Goal: Task Accomplishment & Management: Use online tool/utility

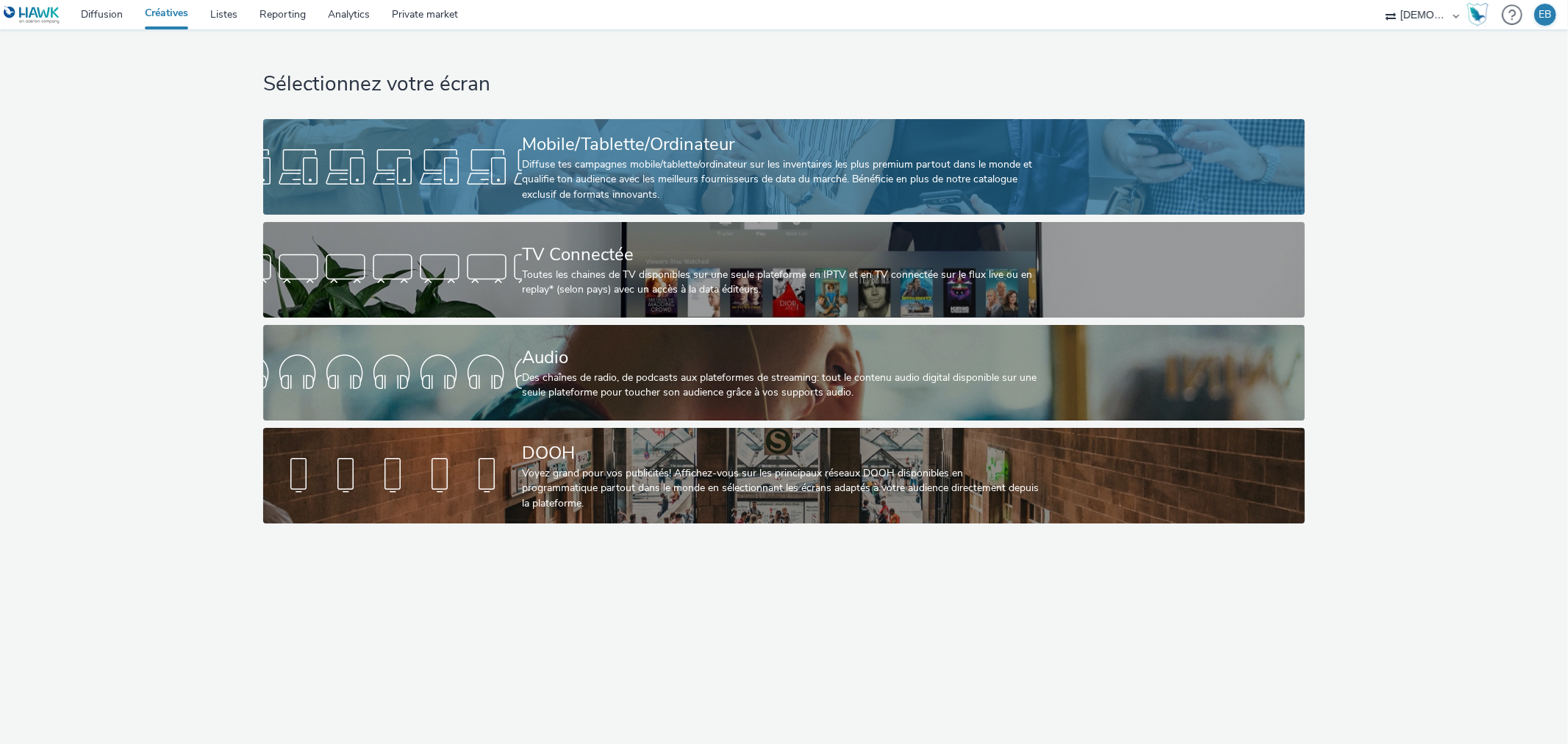
click at [994, 141] on div "Mobile/Tablette/Ordinateur" at bounding box center [781, 145] width 519 height 25
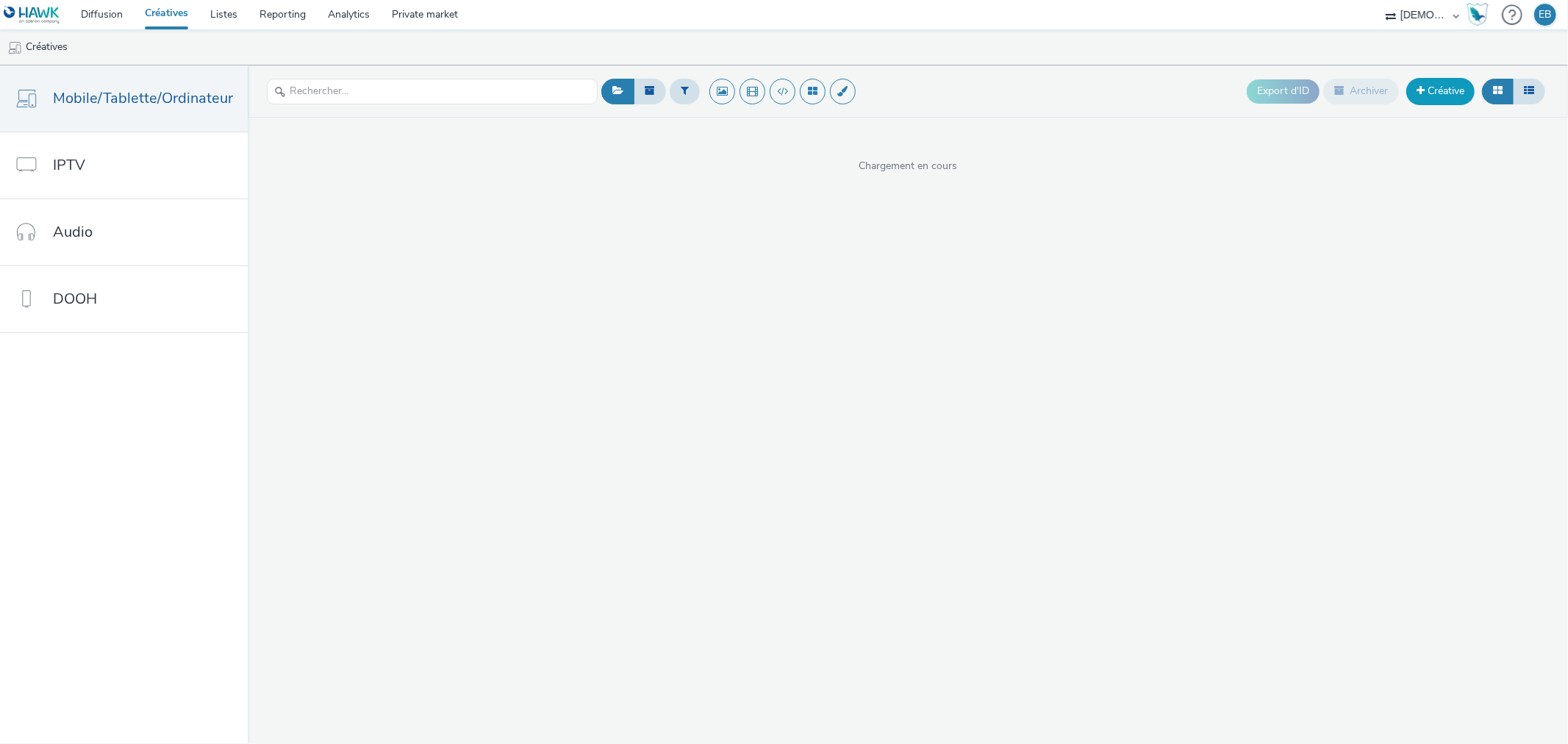
click at [1445, 92] on link "Créative" at bounding box center [1441, 91] width 68 height 26
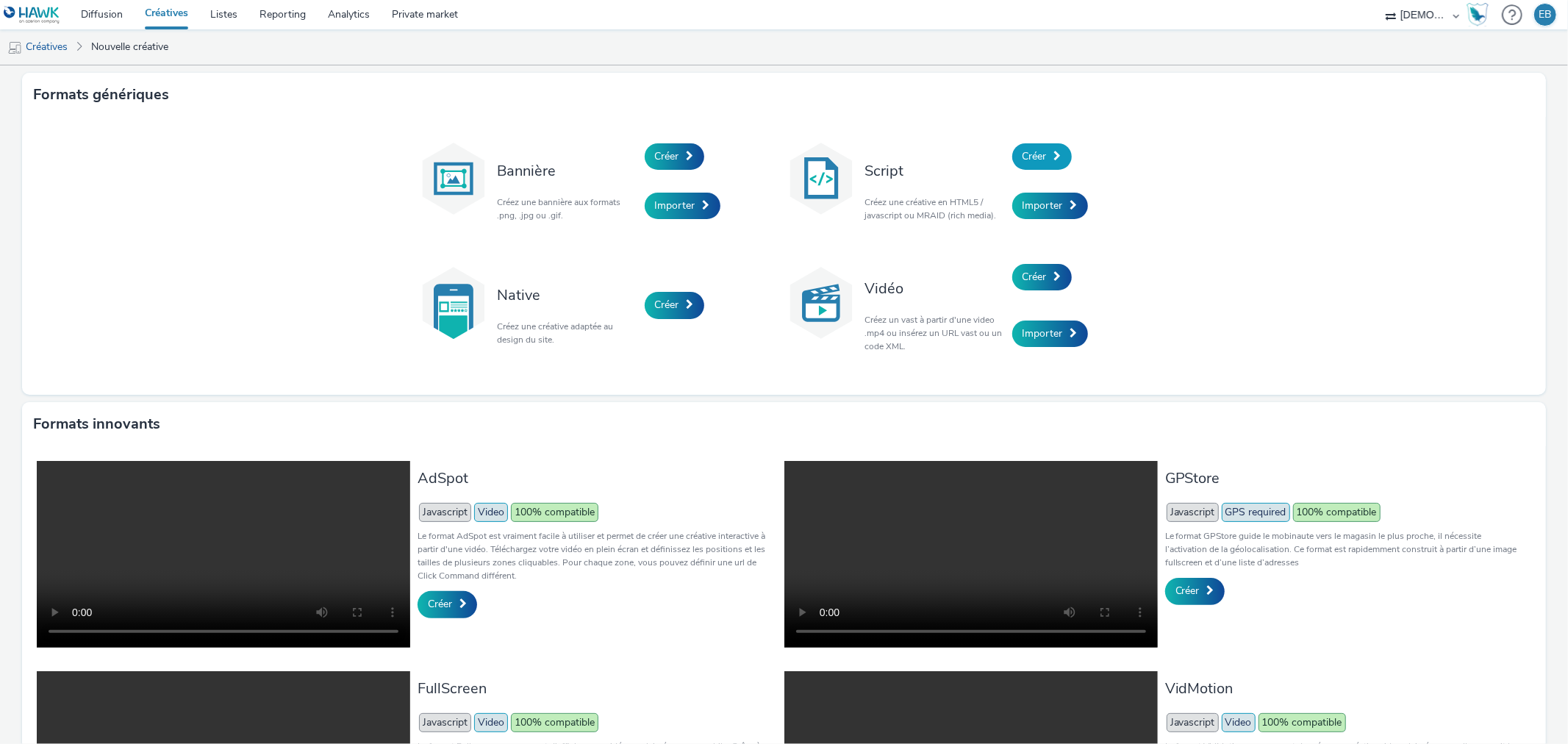
click at [1037, 160] on span "Créer" at bounding box center [1035, 156] width 25 height 14
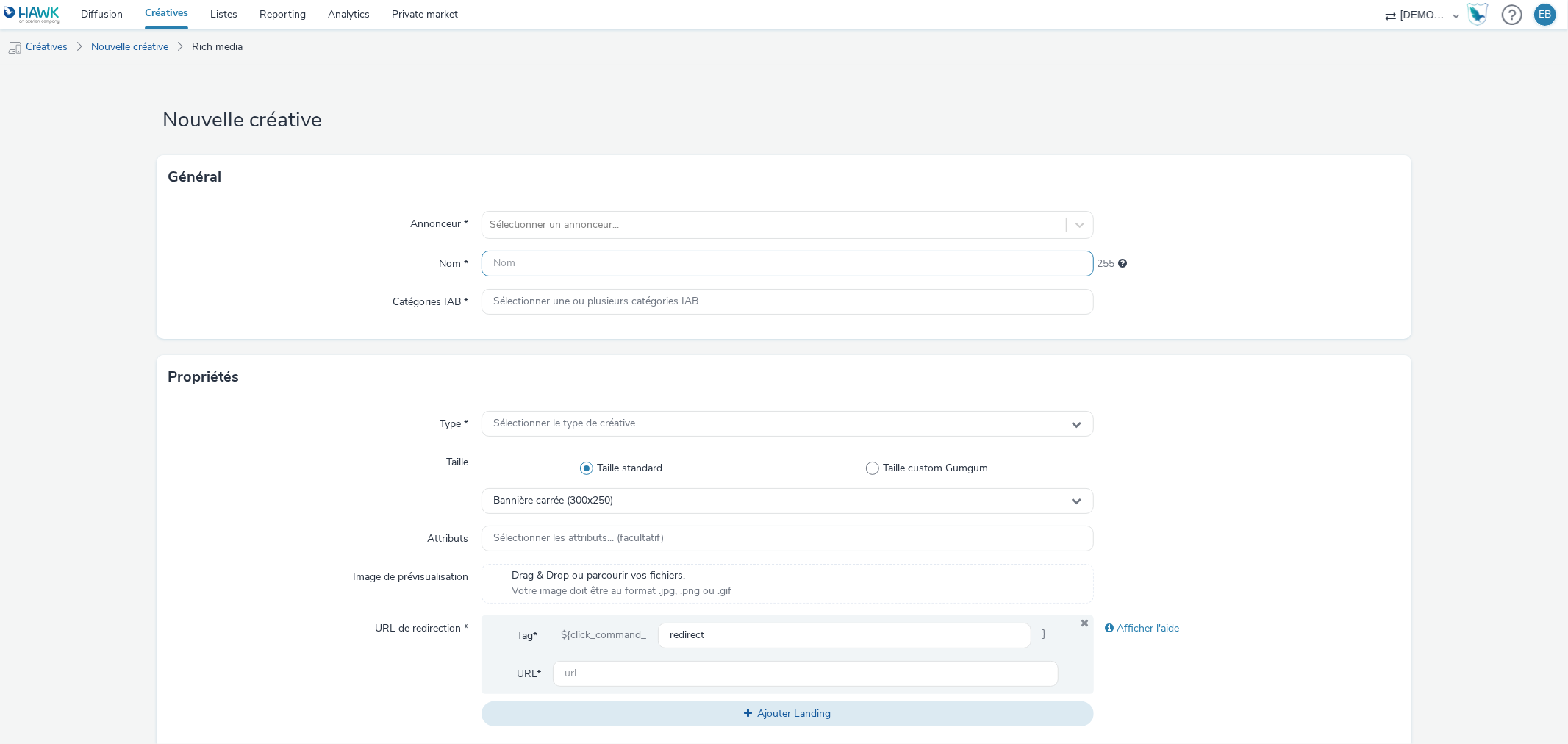
click at [626, 254] on input "text" at bounding box center [787, 264] width 612 height 25
click at [650, 217] on div at bounding box center [774, 225] width 569 height 17
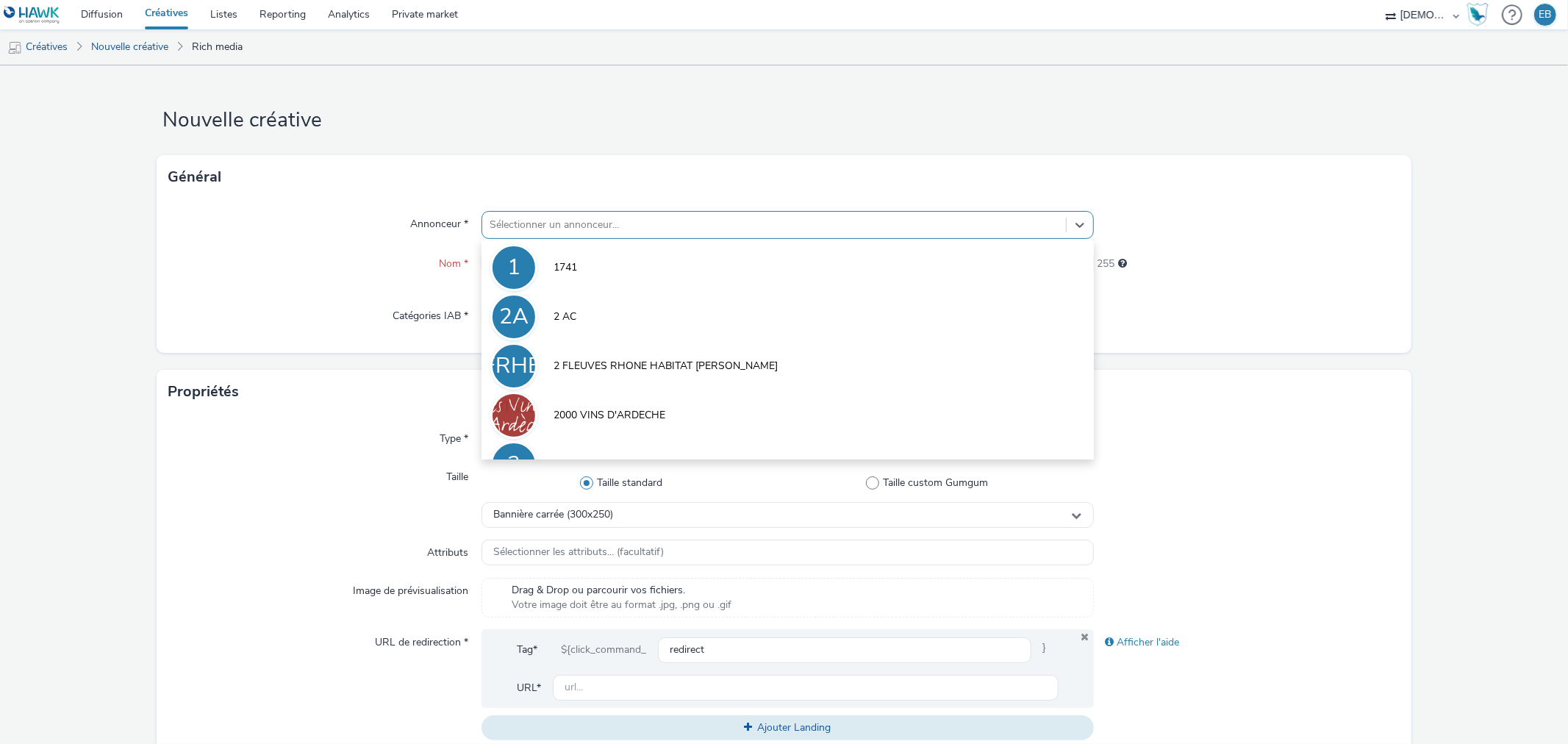
click at [608, 229] on div at bounding box center [774, 225] width 569 height 17
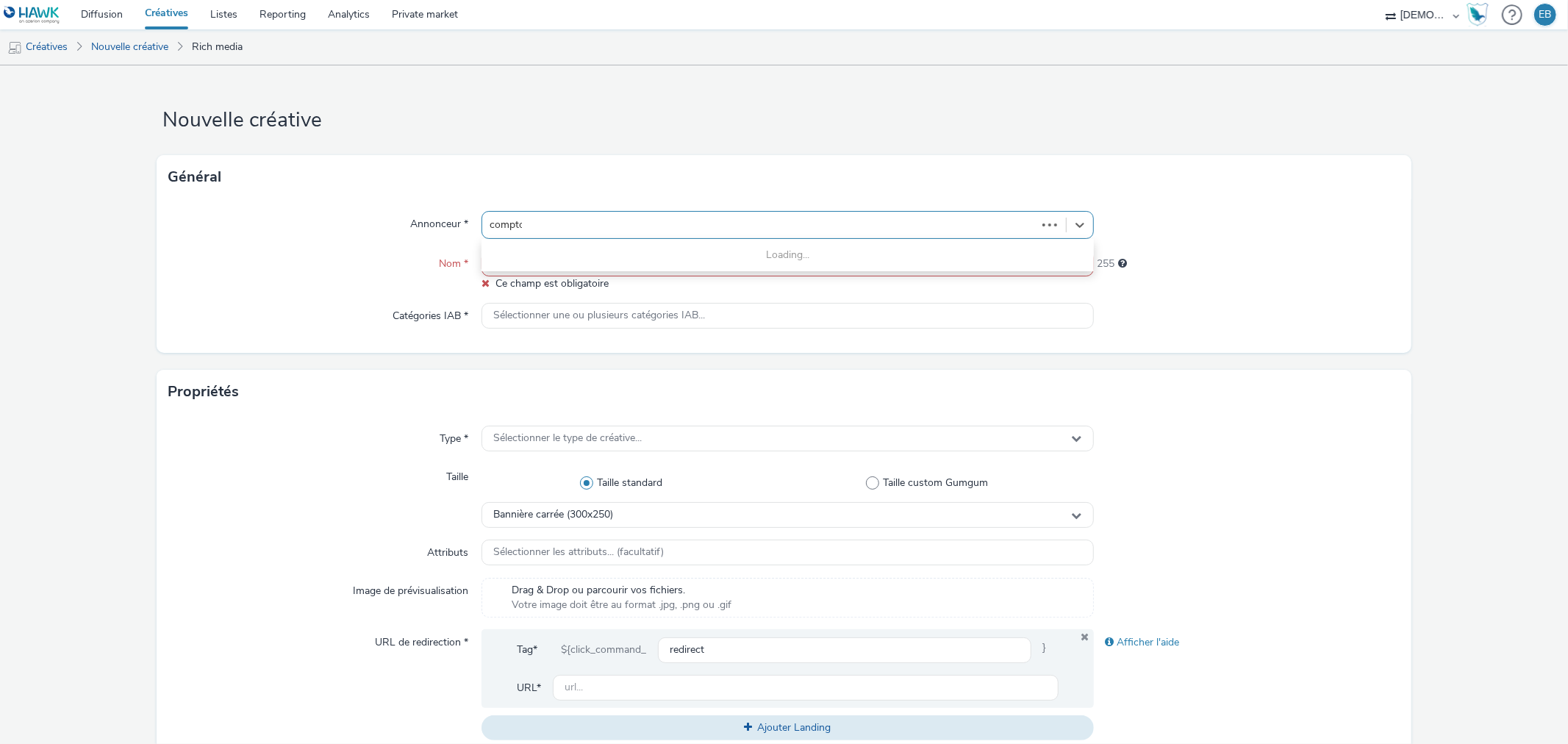
type input "comptoi"
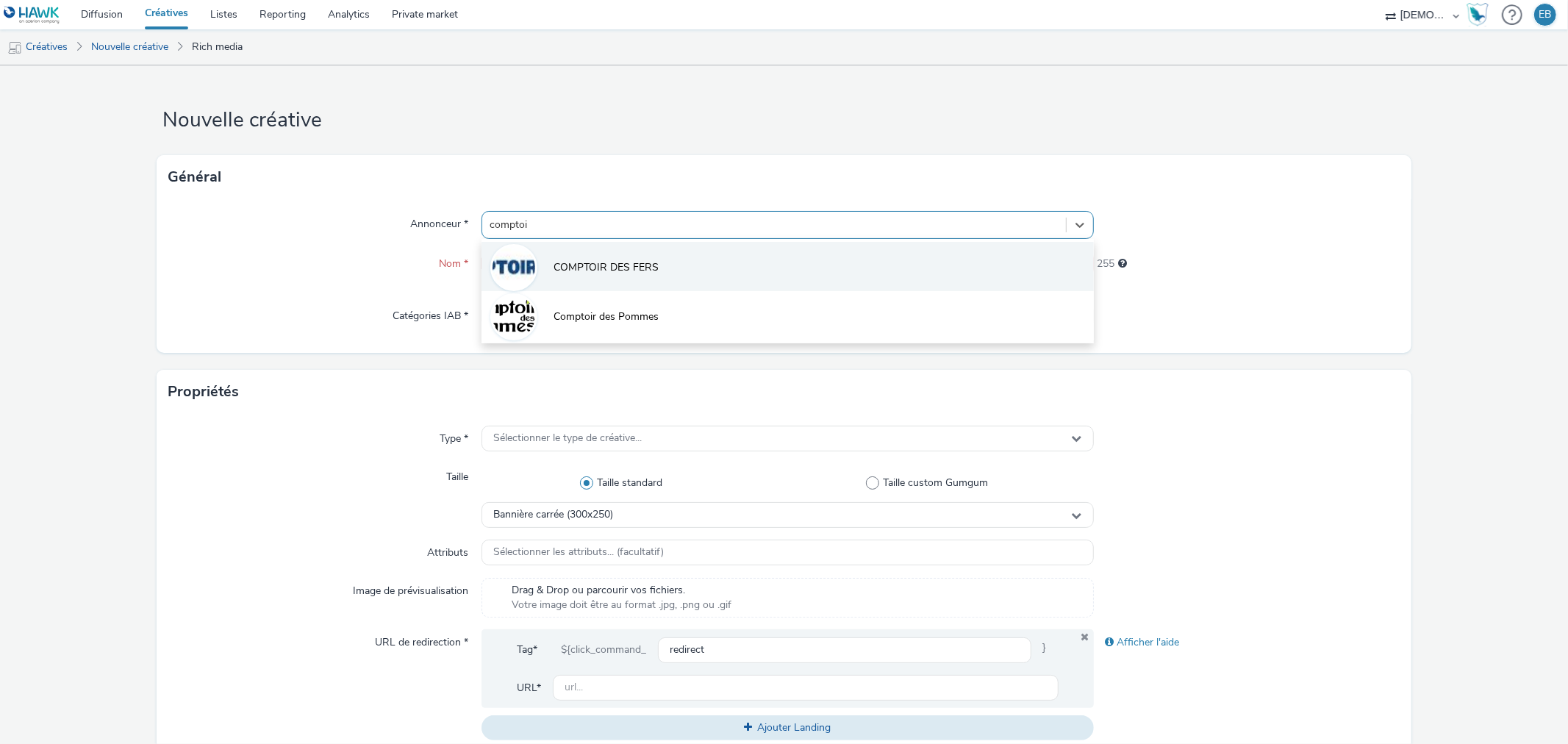
click at [543, 262] on li "COMPTOIR DES FERS" at bounding box center [787, 267] width 612 height 49
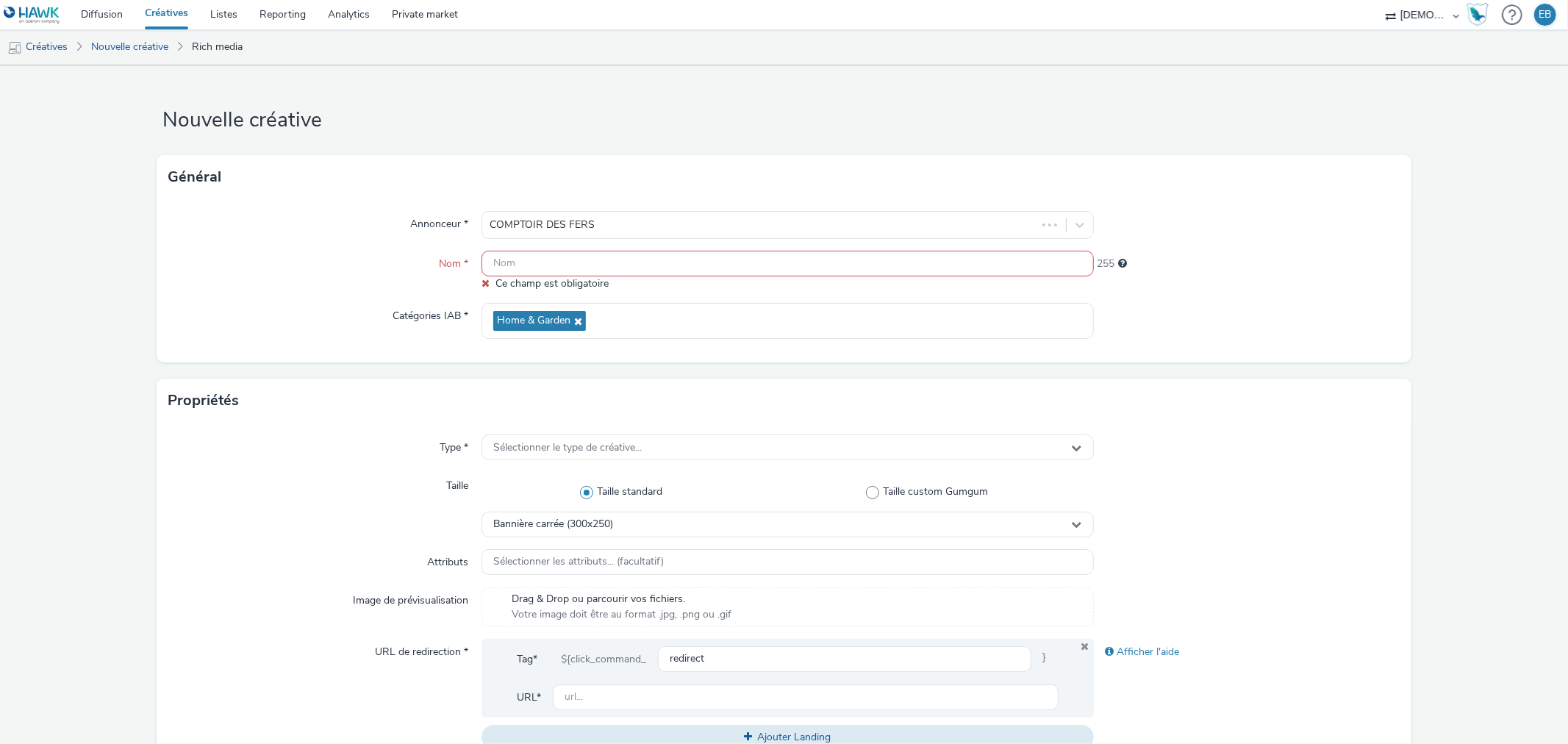
click at [548, 247] on div "Annonceur * COMPTOIR DES FERS Nom * [PERSON_NAME] est obligatoire 255 Catégorie…" at bounding box center [783, 280] width 1254 height 163
click at [546, 254] on input "text" at bounding box center [787, 264] width 612 height 25
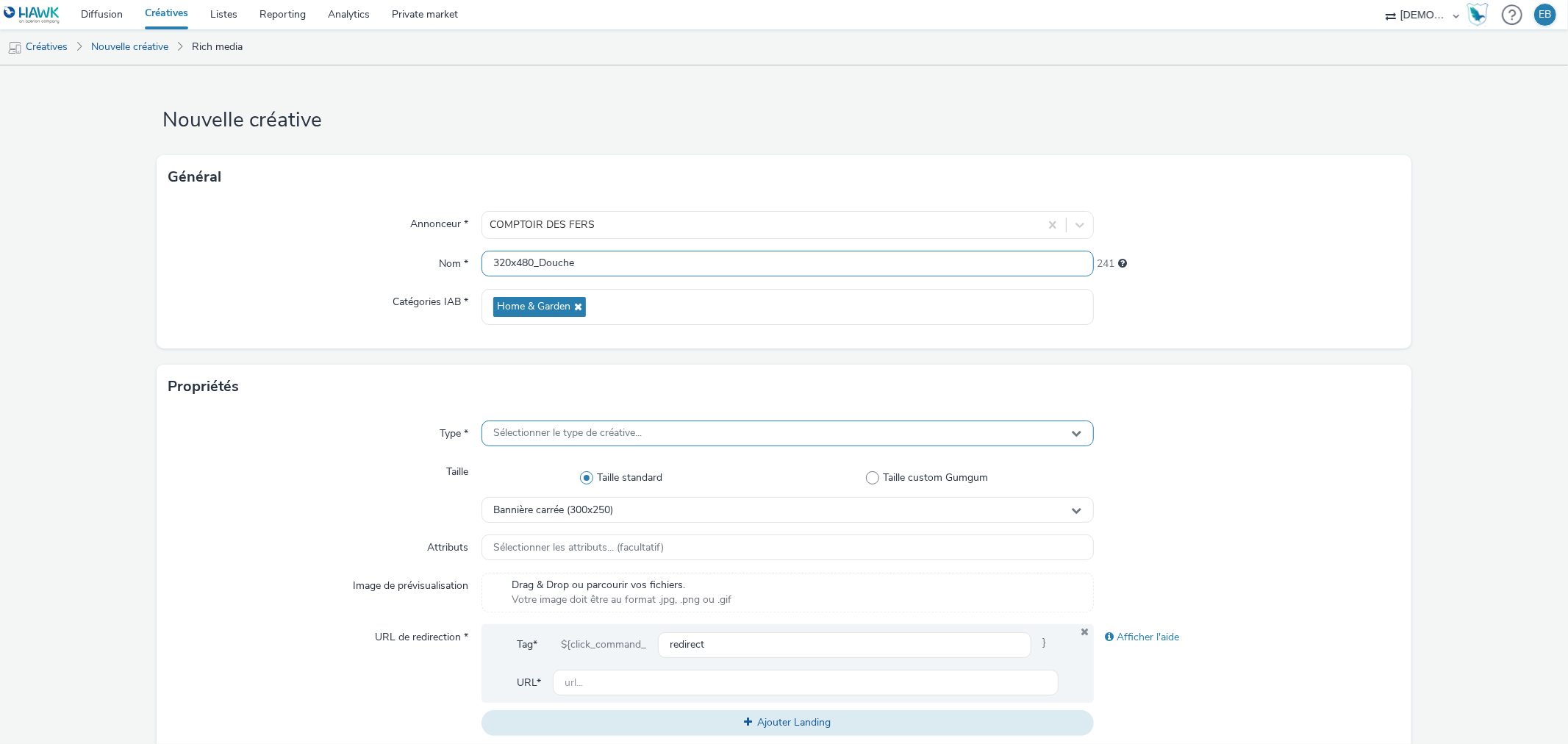
type input "320x480_Douche"
click at [678, 443] on div "Sélectionner le type de créative..." at bounding box center [787, 433] width 612 height 25
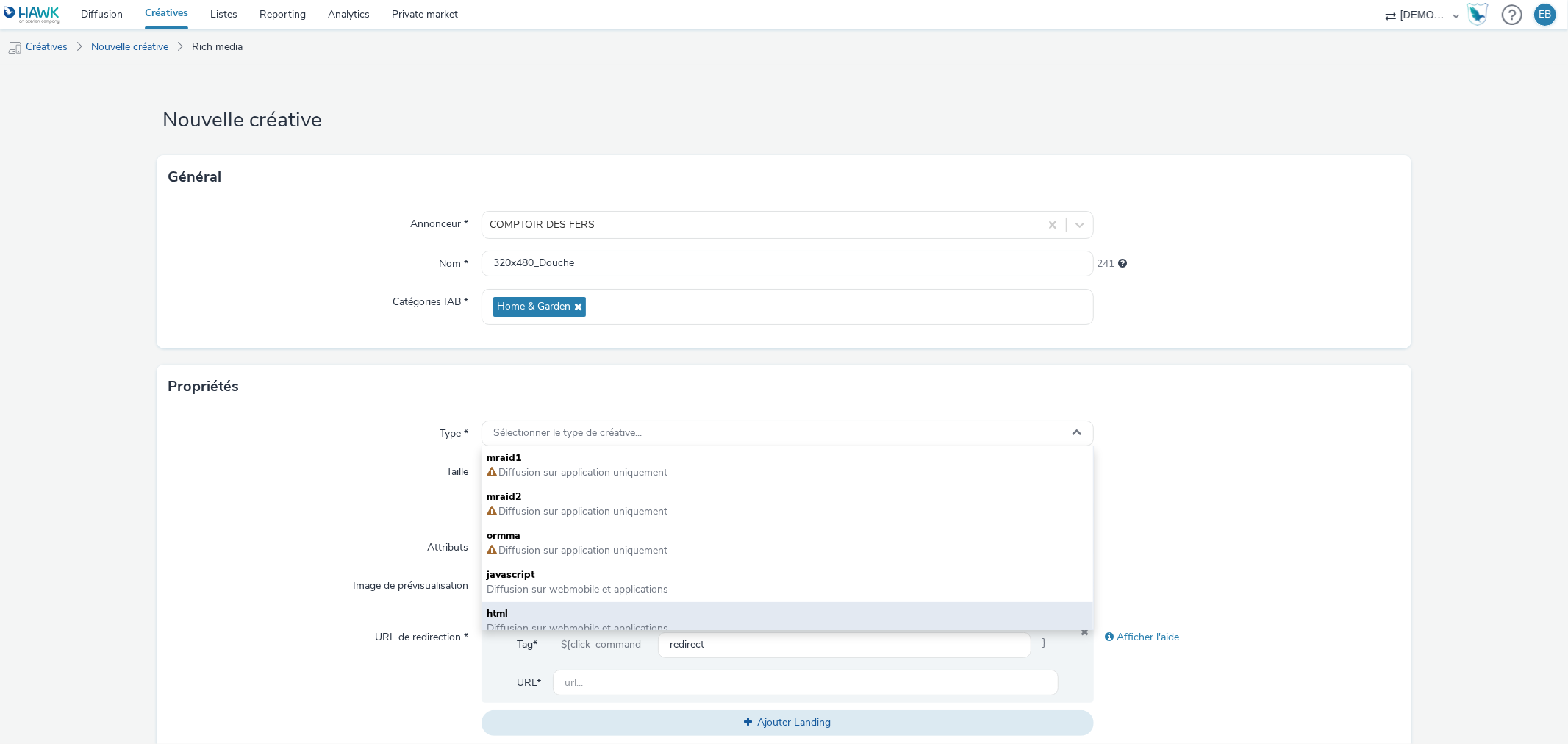
click at [553, 605] on div "html Diffusion sur webmobile et applications" at bounding box center [787, 621] width 610 height 39
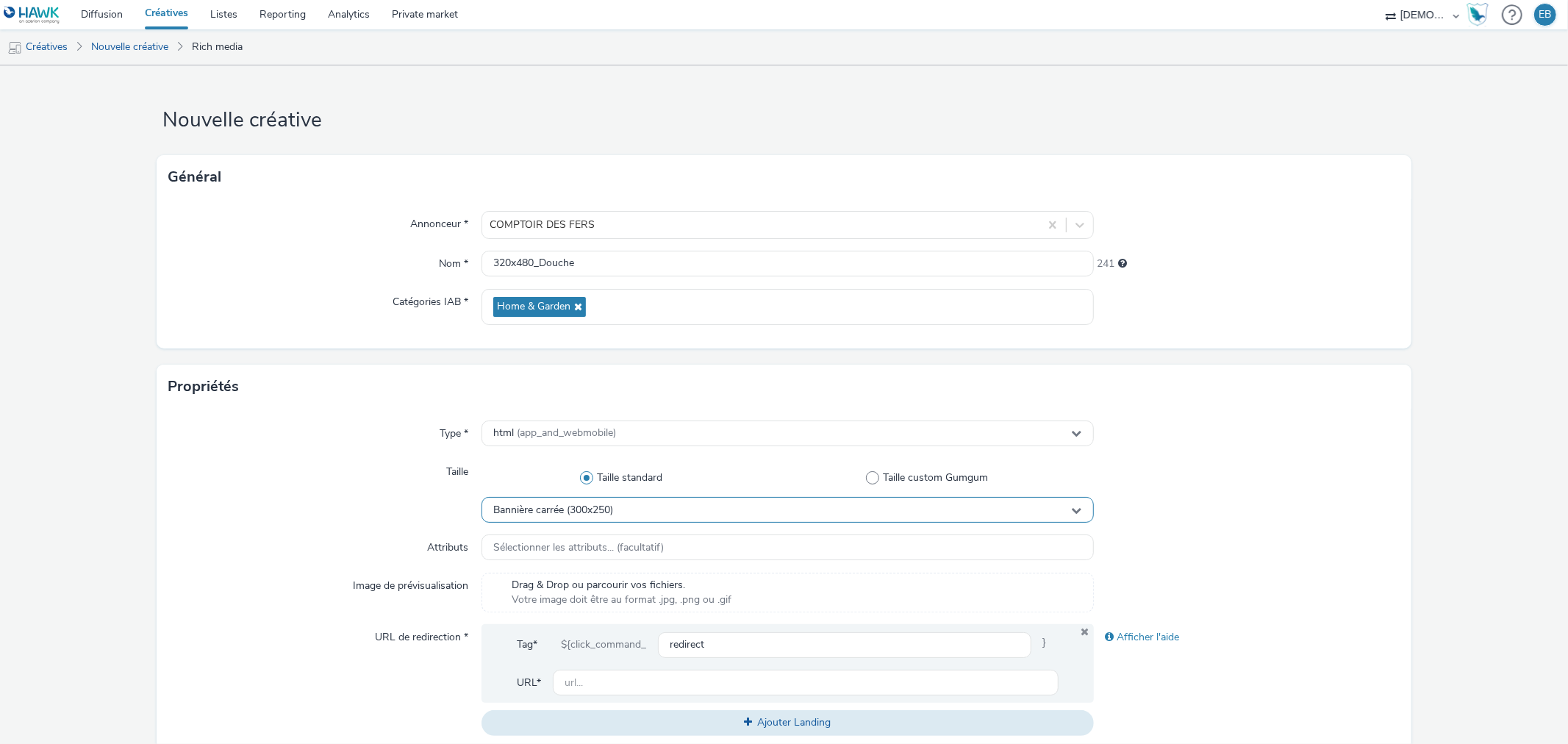
click at [628, 513] on div "Bannière carrée (300x250)" at bounding box center [787, 510] width 612 height 25
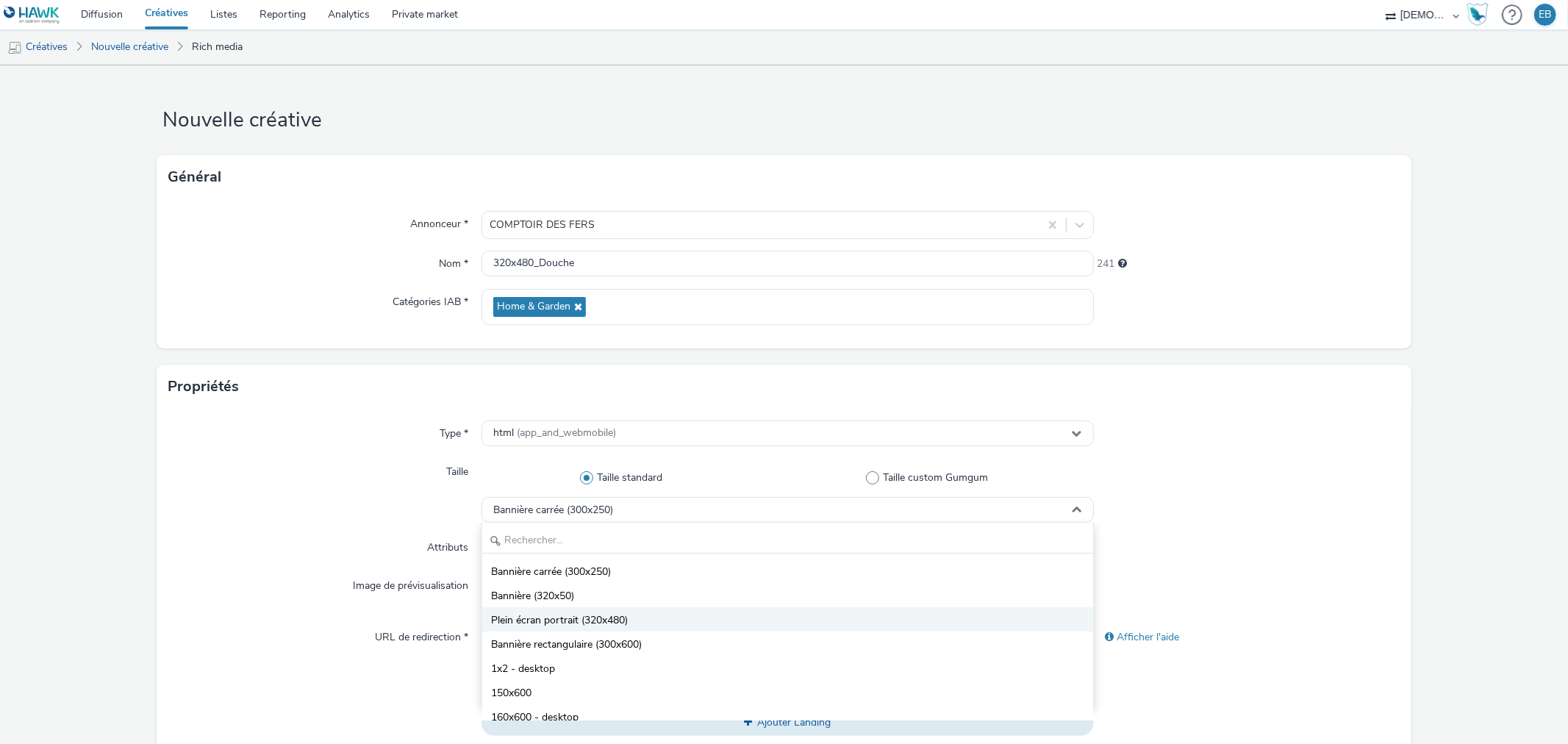
click at [568, 615] on span "Plein écran portrait (320x480)" at bounding box center [559, 620] width 137 height 15
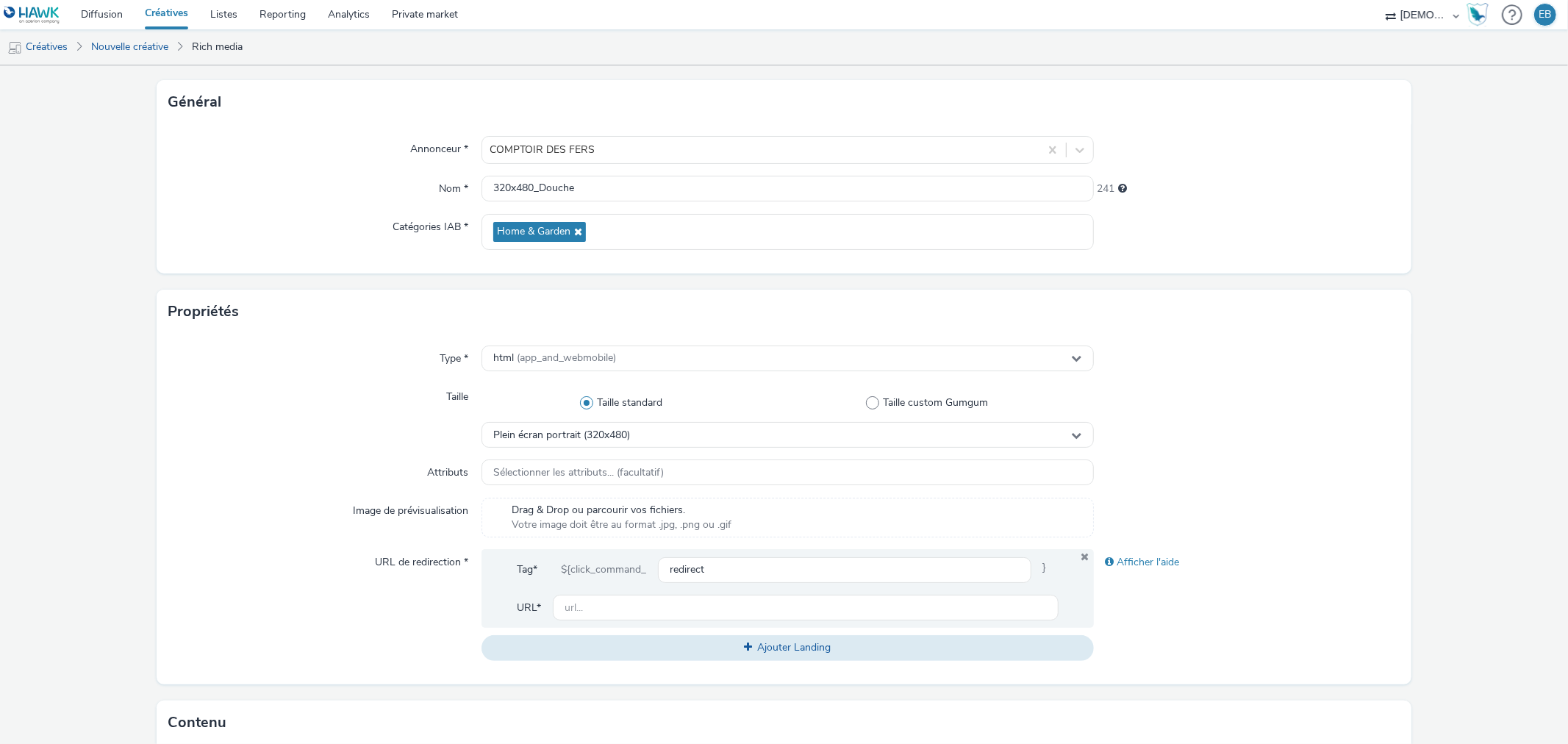
scroll to position [163, 0]
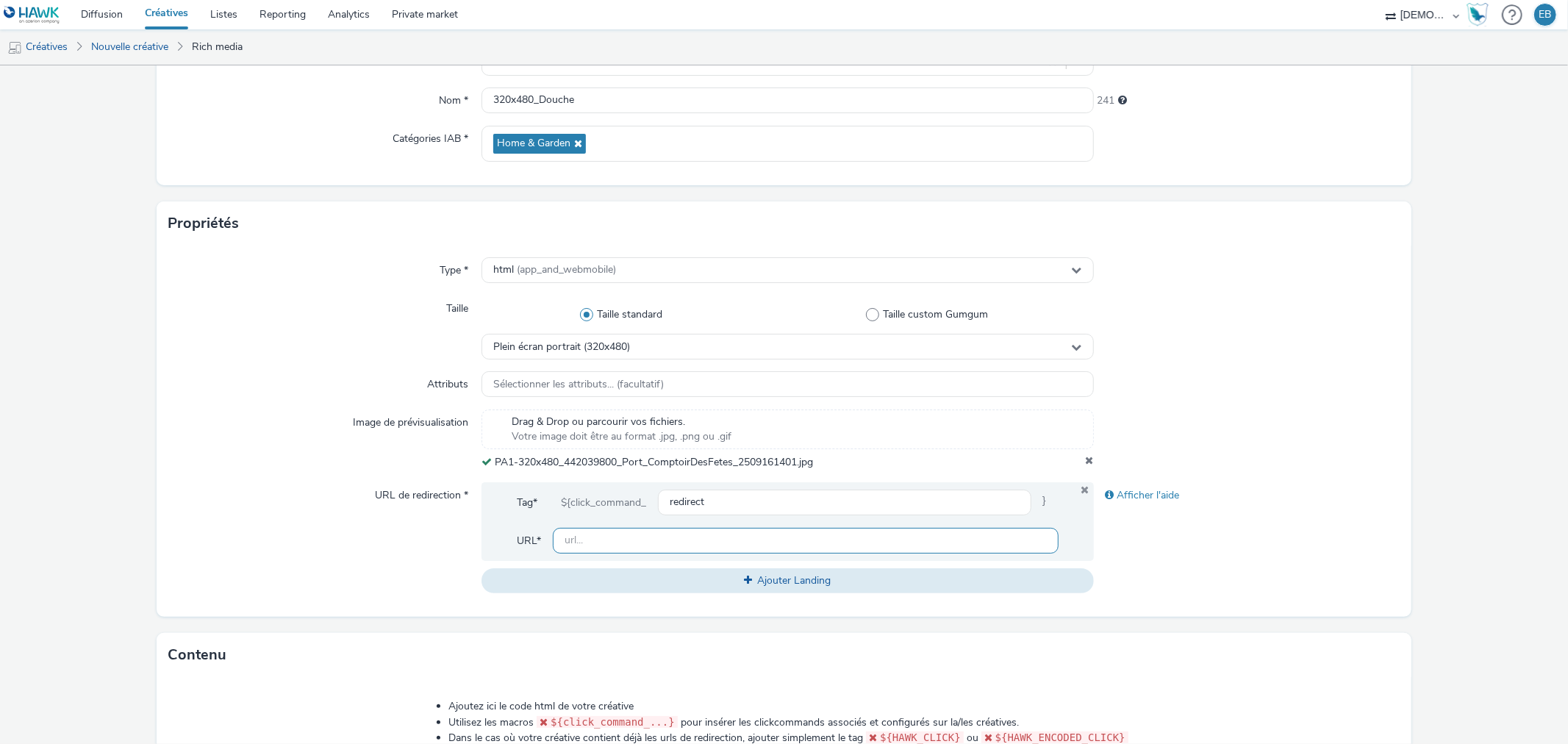
drag, startPoint x: 698, startPoint y: 539, endPoint x: 564, endPoint y: 526, distance: 134.6
click at [698, 539] on input "text" at bounding box center [805, 541] width 505 height 25
paste input "[URL][DOMAIN_NAME]"
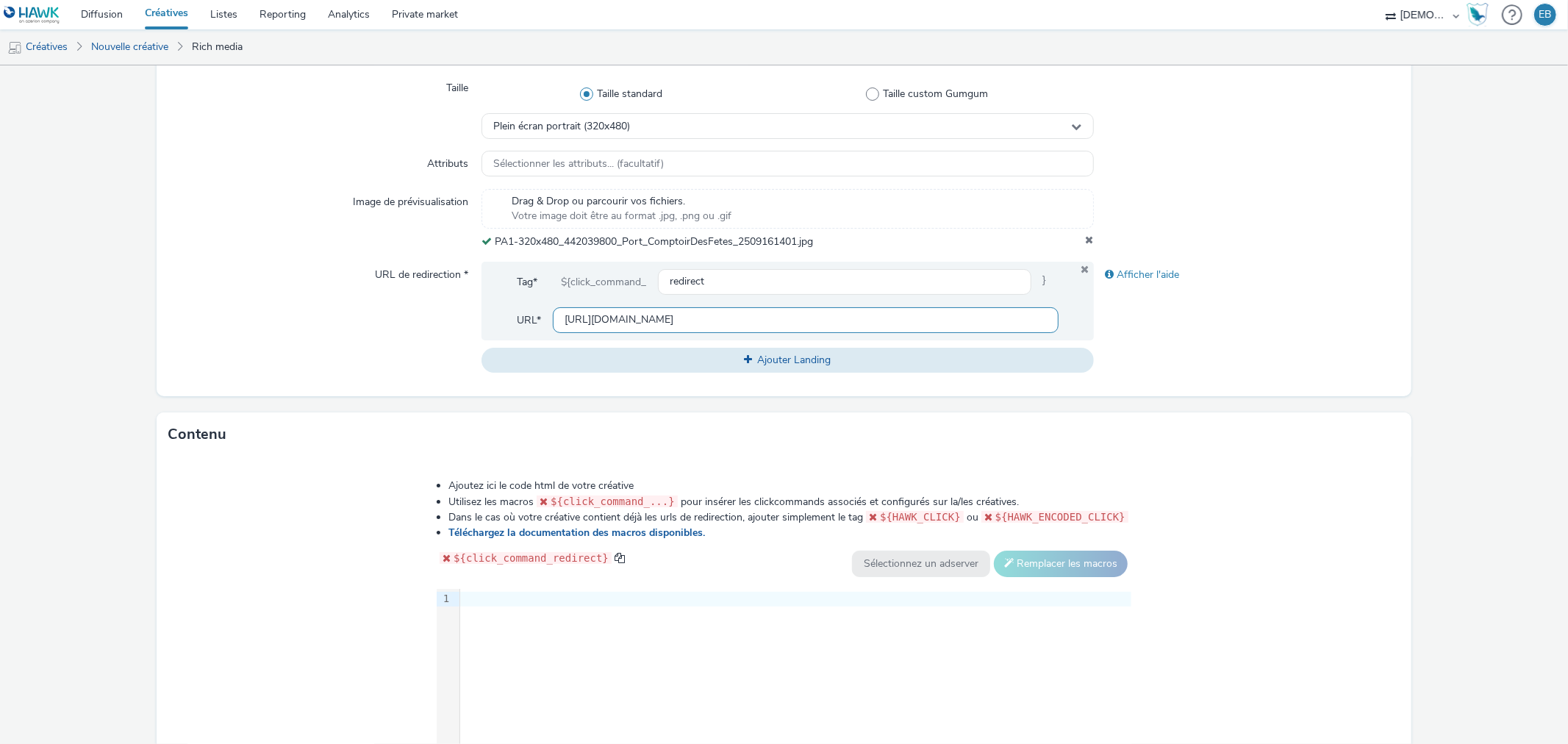
scroll to position [547, 0]
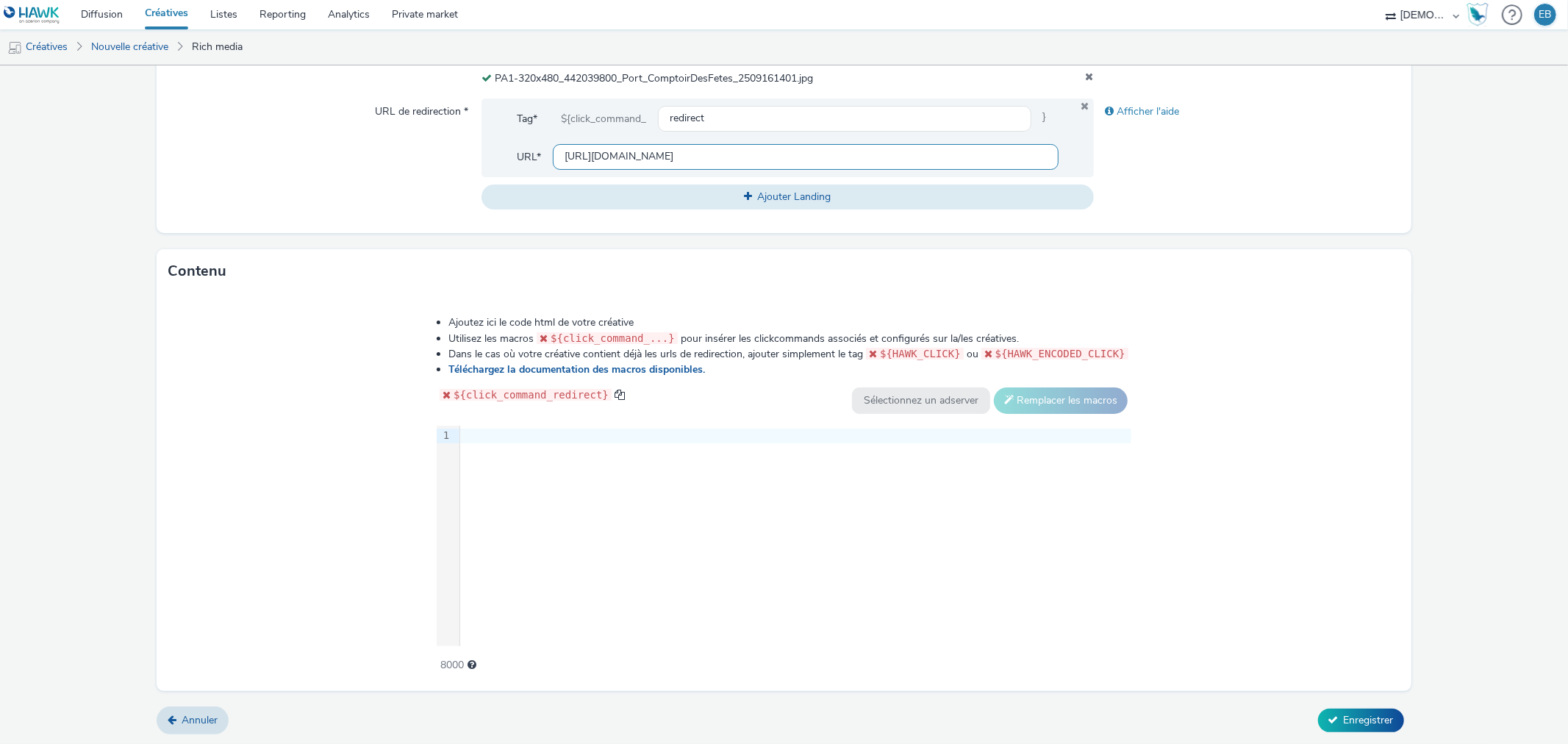
type input "[URL][DOMAIN_NAME]"
click at [705, 544] on div "9 1 ›" at bounding box center [784, 536] width 695 height 221
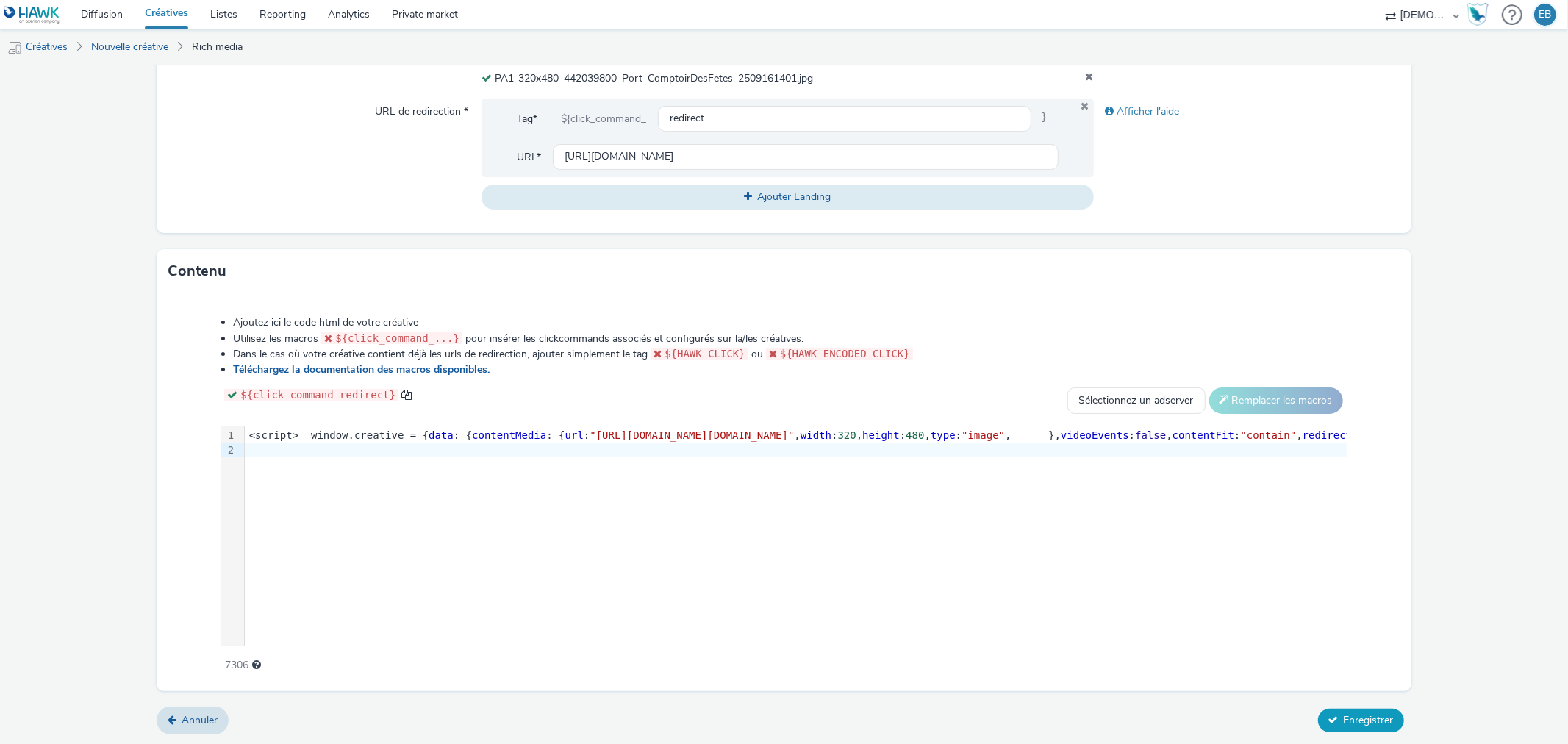
click at [1366, 726] on button "Enregistrer" at bounding box center [1361, 720] width 86 height 24
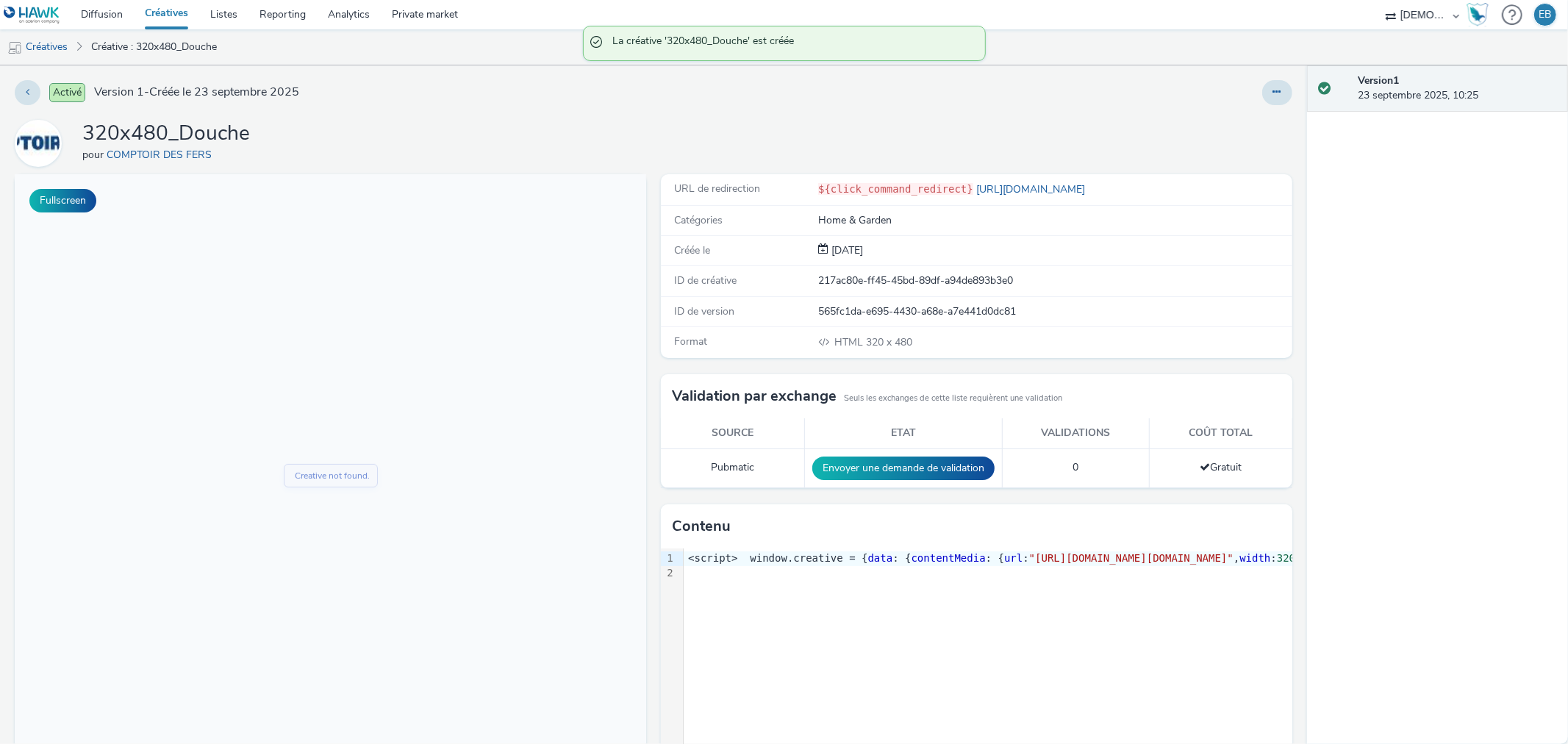
click at [1244, 82] on div at bounding box center [1037, 92] width 511 height 25
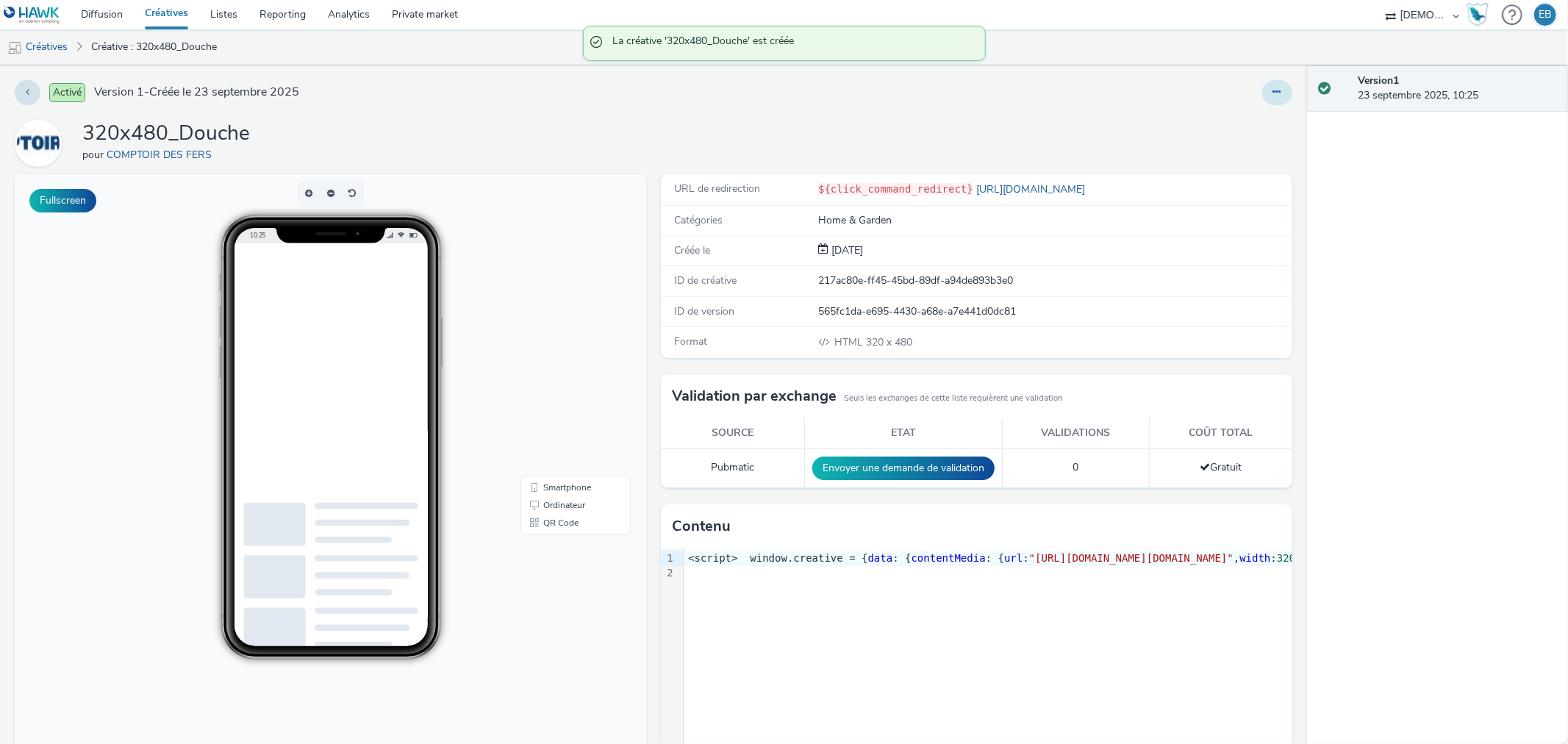
click at [1273, 91] on icon at bounding box center [1277, 91] width 8 height 10
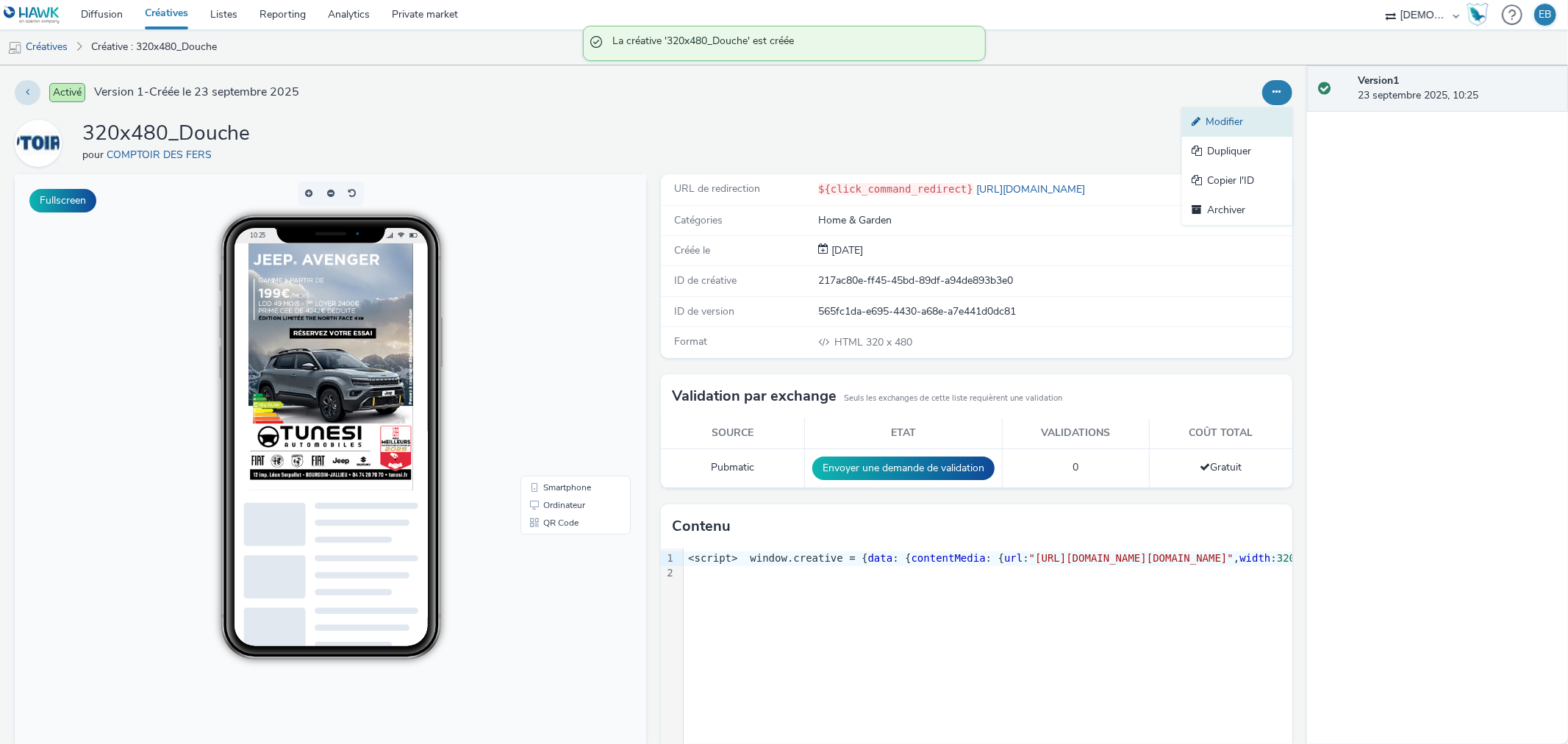
click at [1203, 120] on link "Modifier" at bounding box center [1237, 121] width 110 height 29
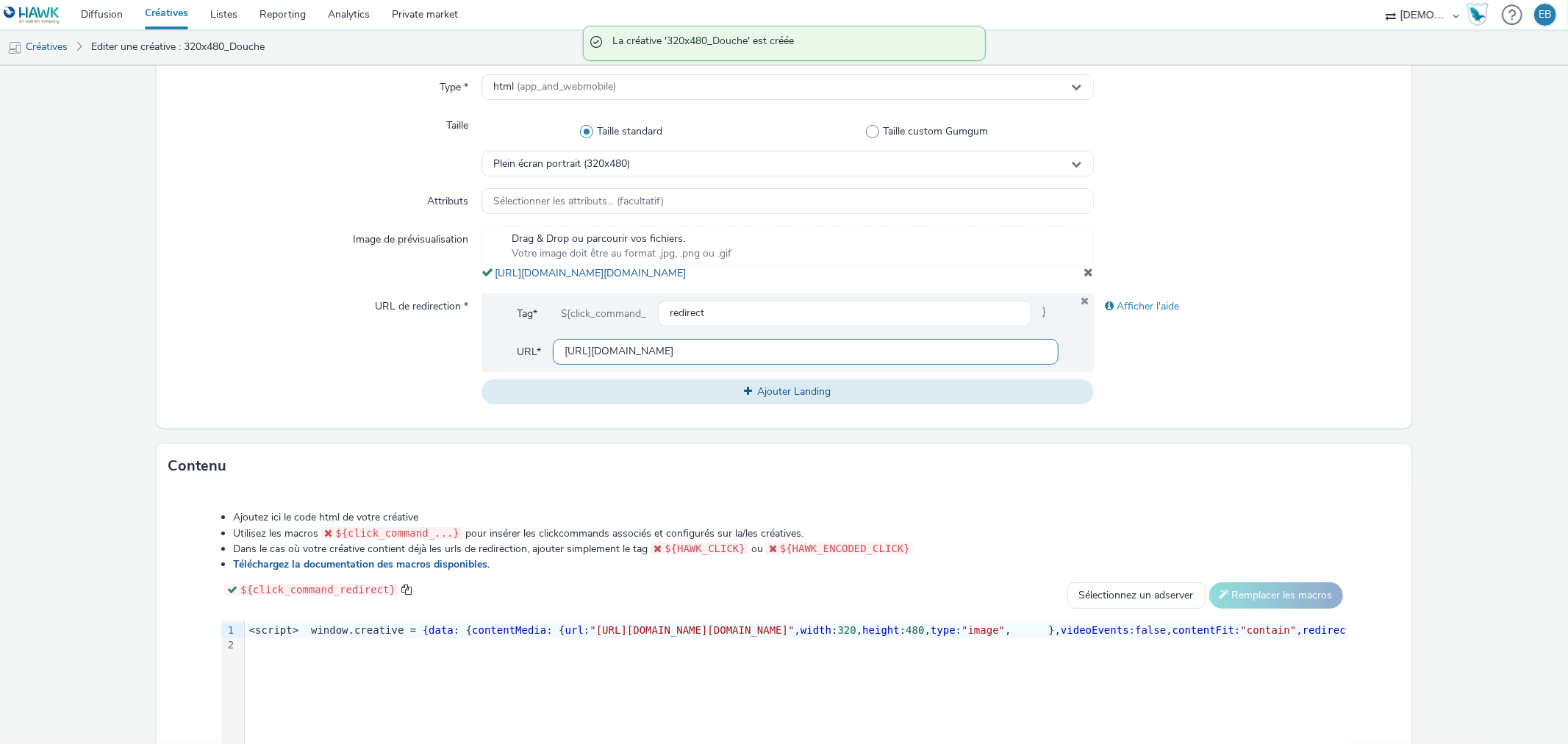
scroll to position [408, 0]
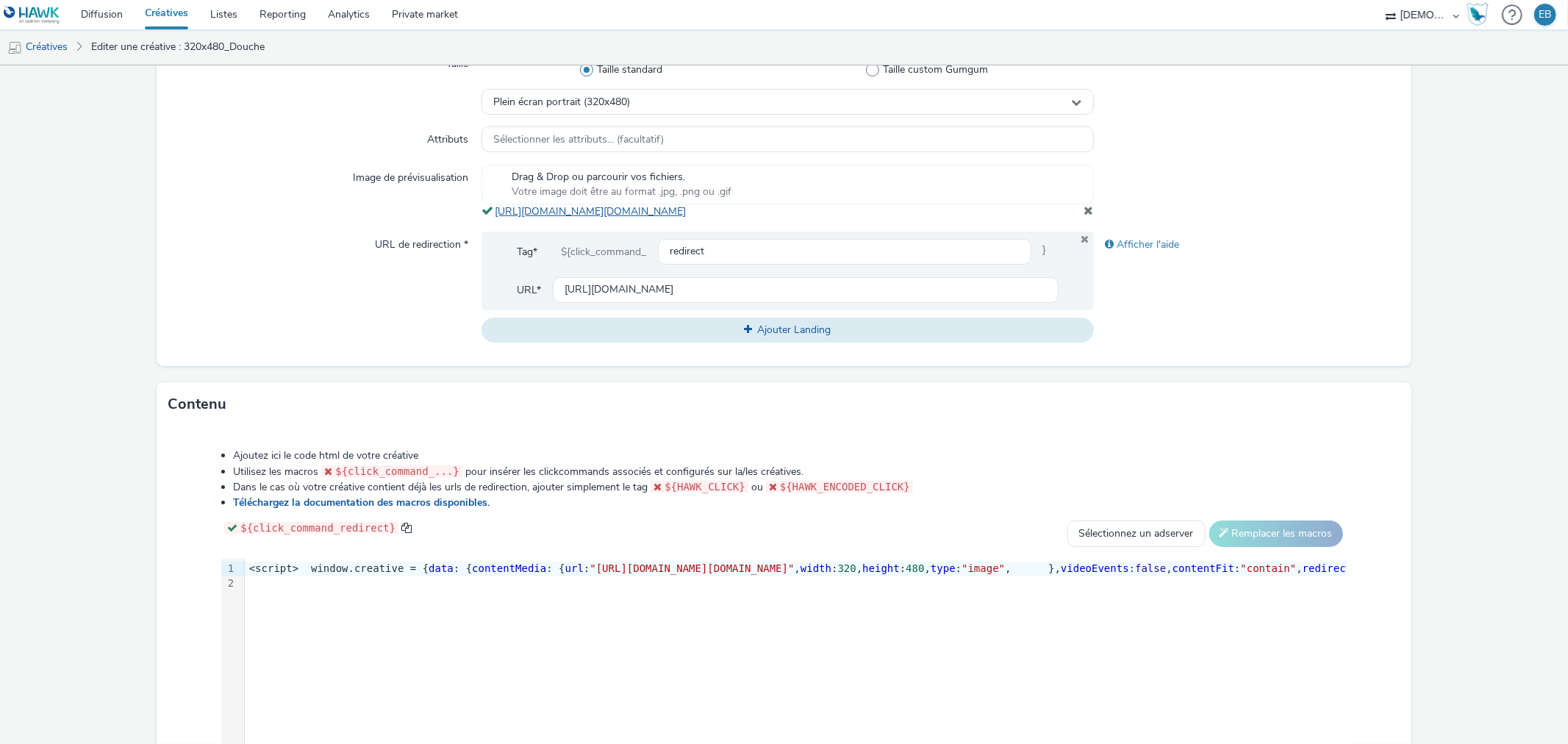
drag, startPoint x: 821, startPoint y: 229, endPoint x: 494, endPoint y: 206, distance: 327.8
click at [494, 206] on div "Drag & Drop ou parcourir vos fichiers. Votre image doit être au format .jpg, .p…" at bounding box center [787, 191] width 612 height 54
copy link "[URL][DOMAIN_NAME][DOMAIN_NAME]"
click at [715, 574] on span ""[URL][DOMAIN_NAME][DOMAIN_NAME]"" at bounding box center [691, 568] width 204 height 12
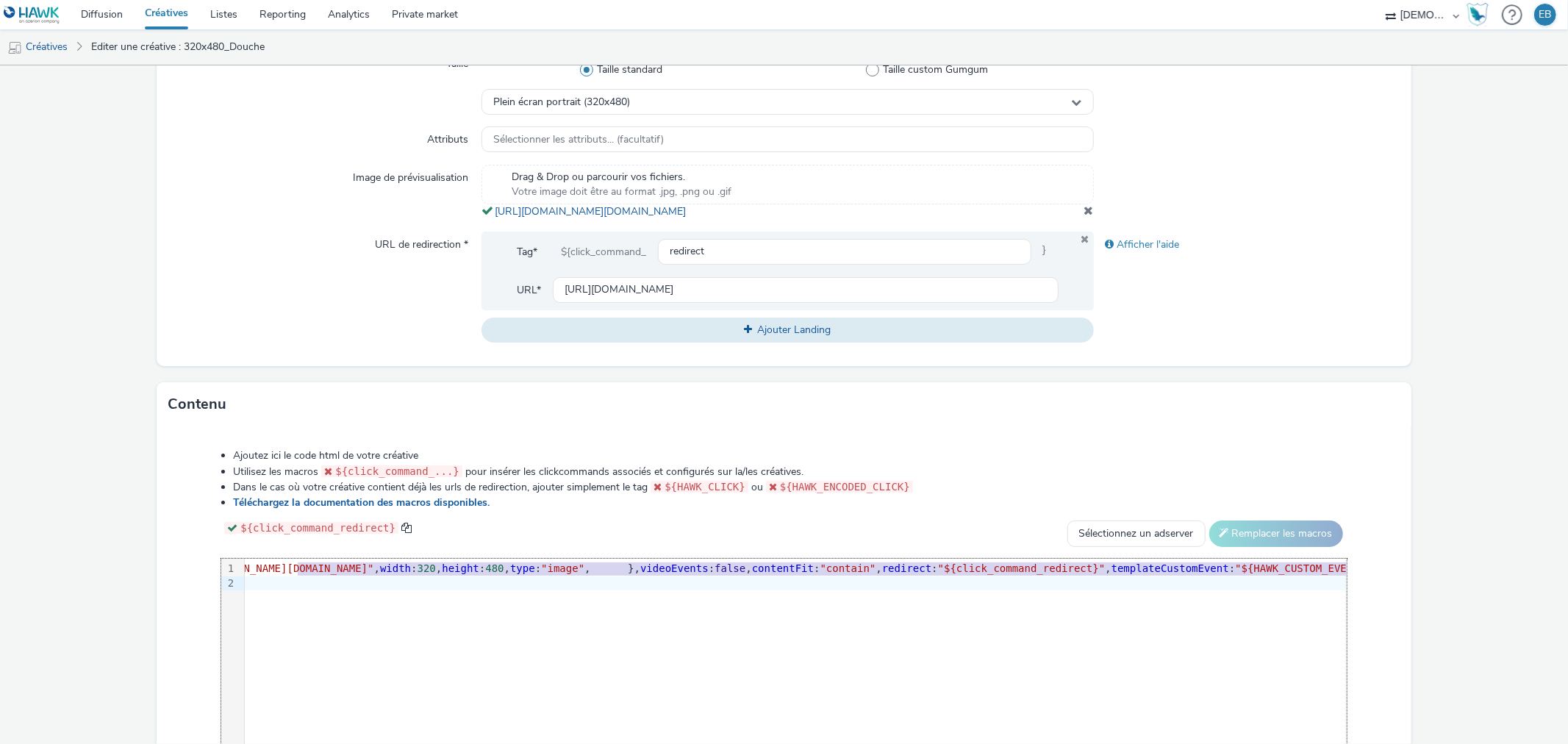
scroll to position [0, 558]
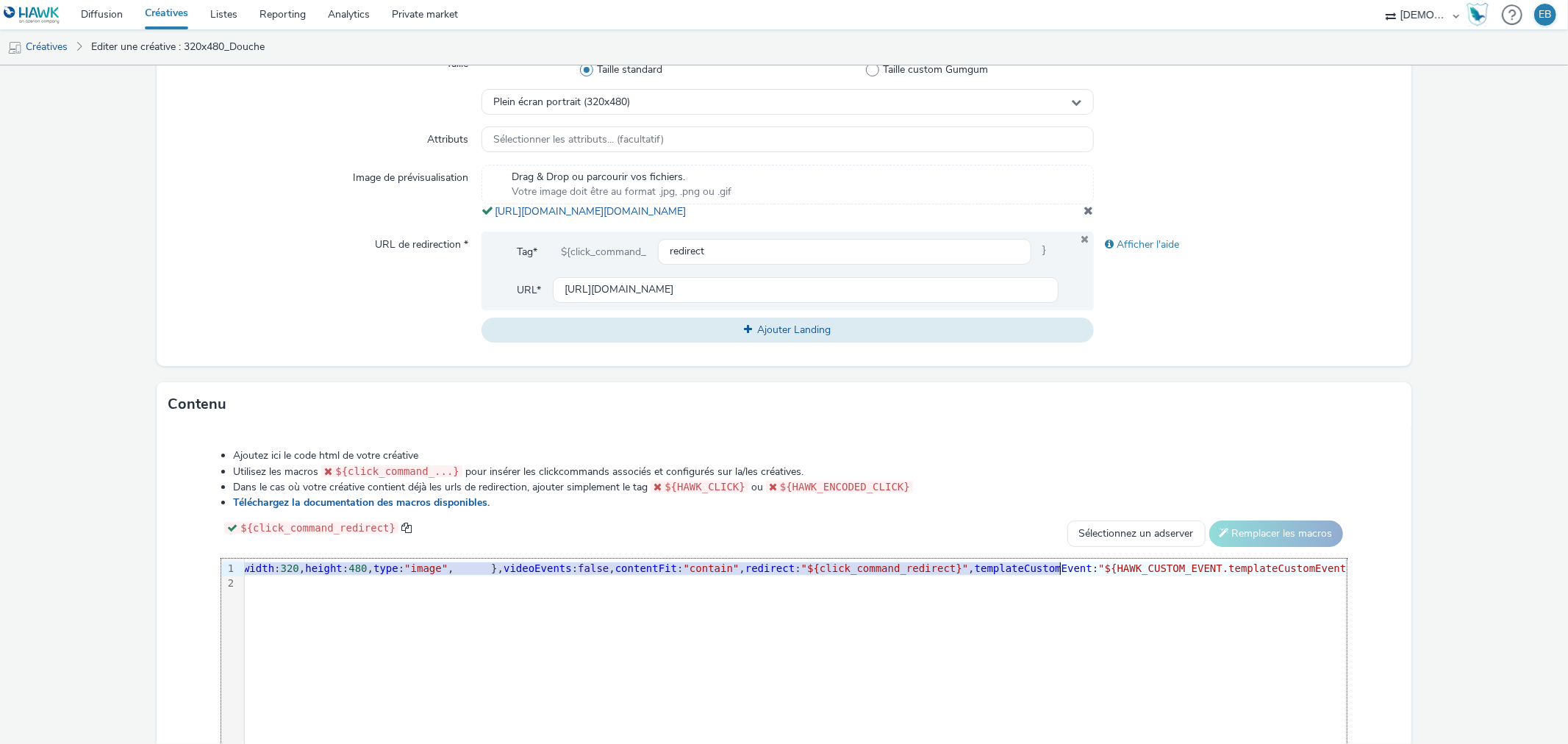
drag, startPoint x: 717, startPoint y: 581, endPoint x: 1060, endPoint y: 588, distance: 343.1
click at [237, 574] on span ""[URL][DOMAIN_NAME][DOMAIN_NAME]"" at bounding box center [134, 568] width 204 height 12
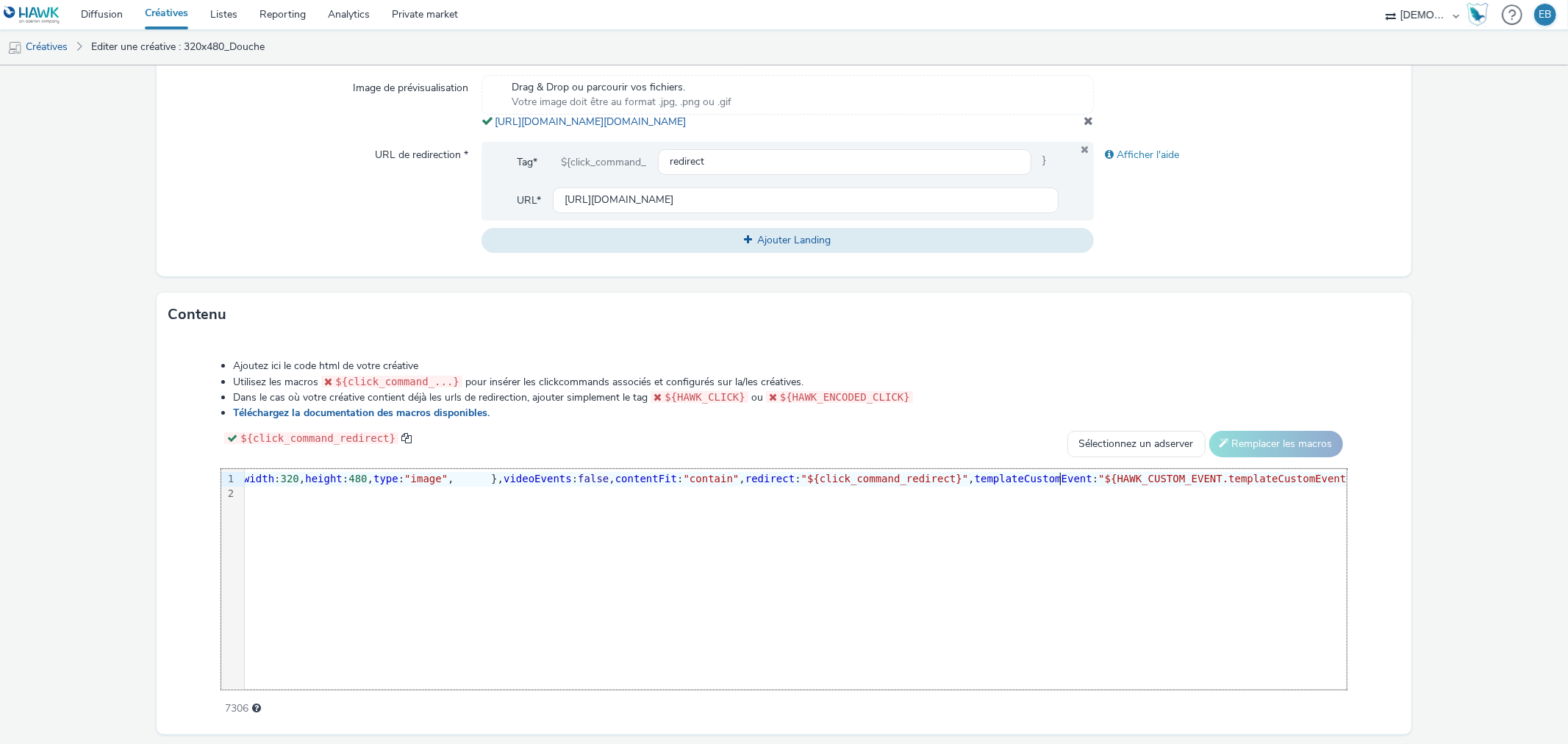
scroll to position [556, 0]
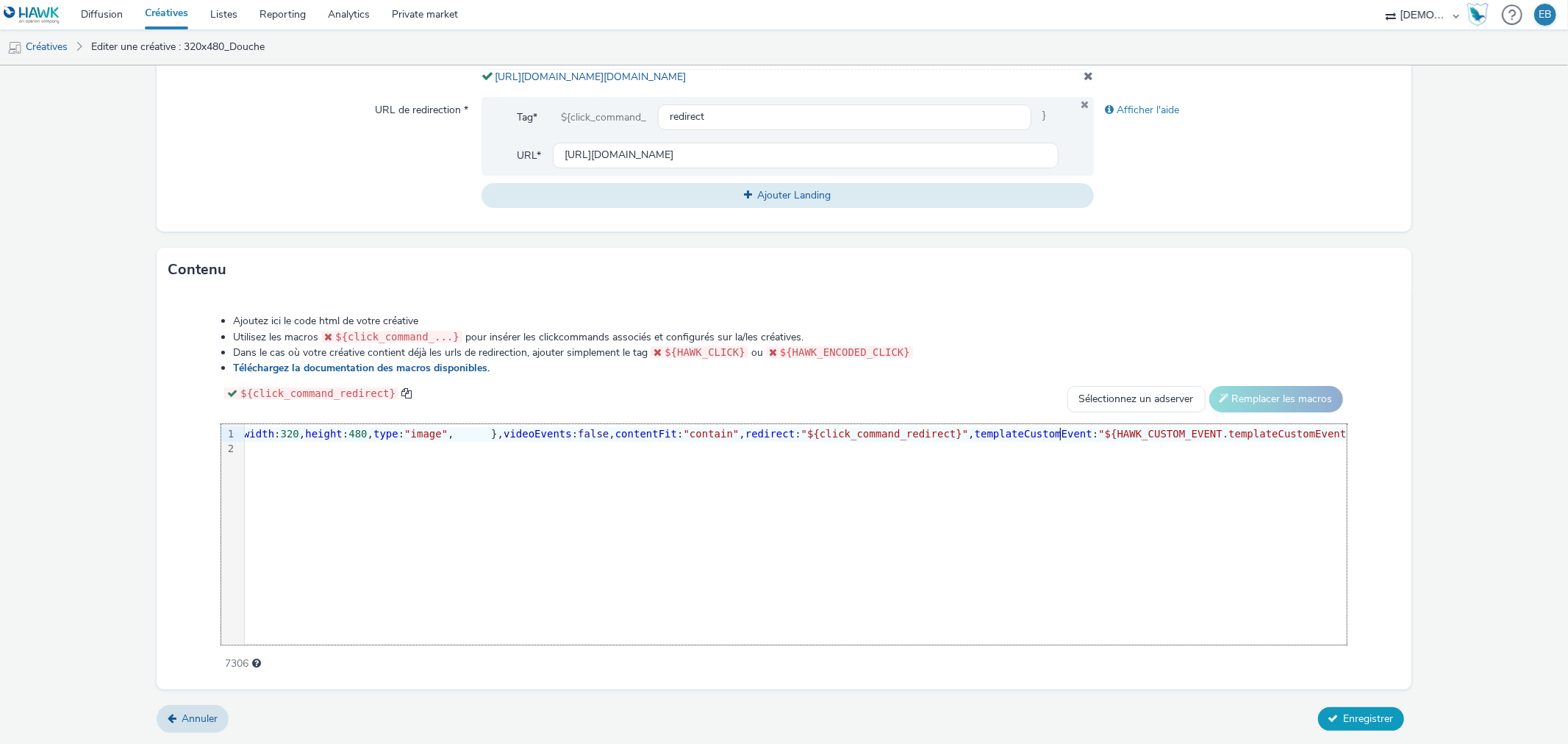
click at [1377, 720] on span "Enregistrer" at bounding box center [1369, 719] width 50 height 14
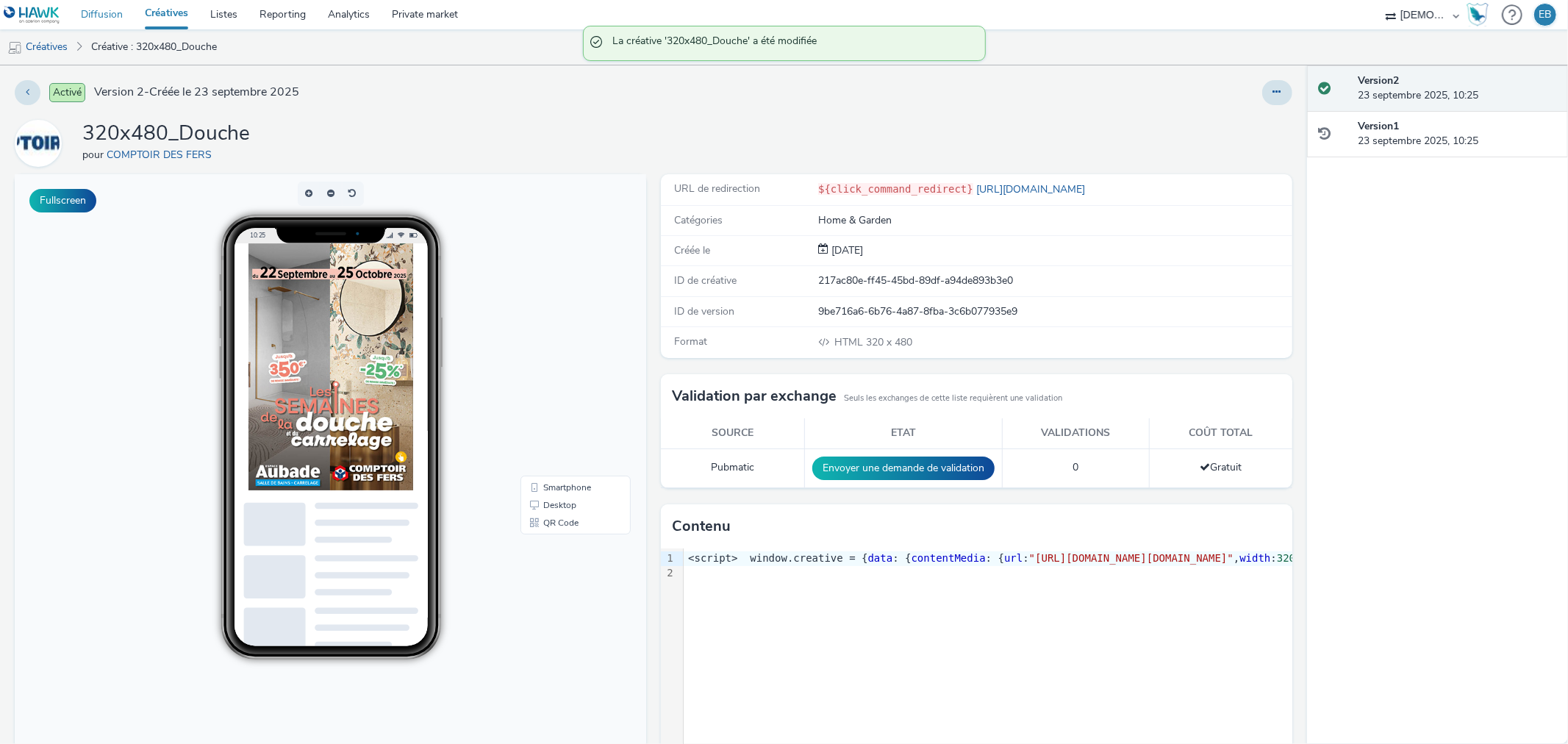
click at [122, 12] on link "Diffusion" at bounding box center [102, 14] width 64 height 29
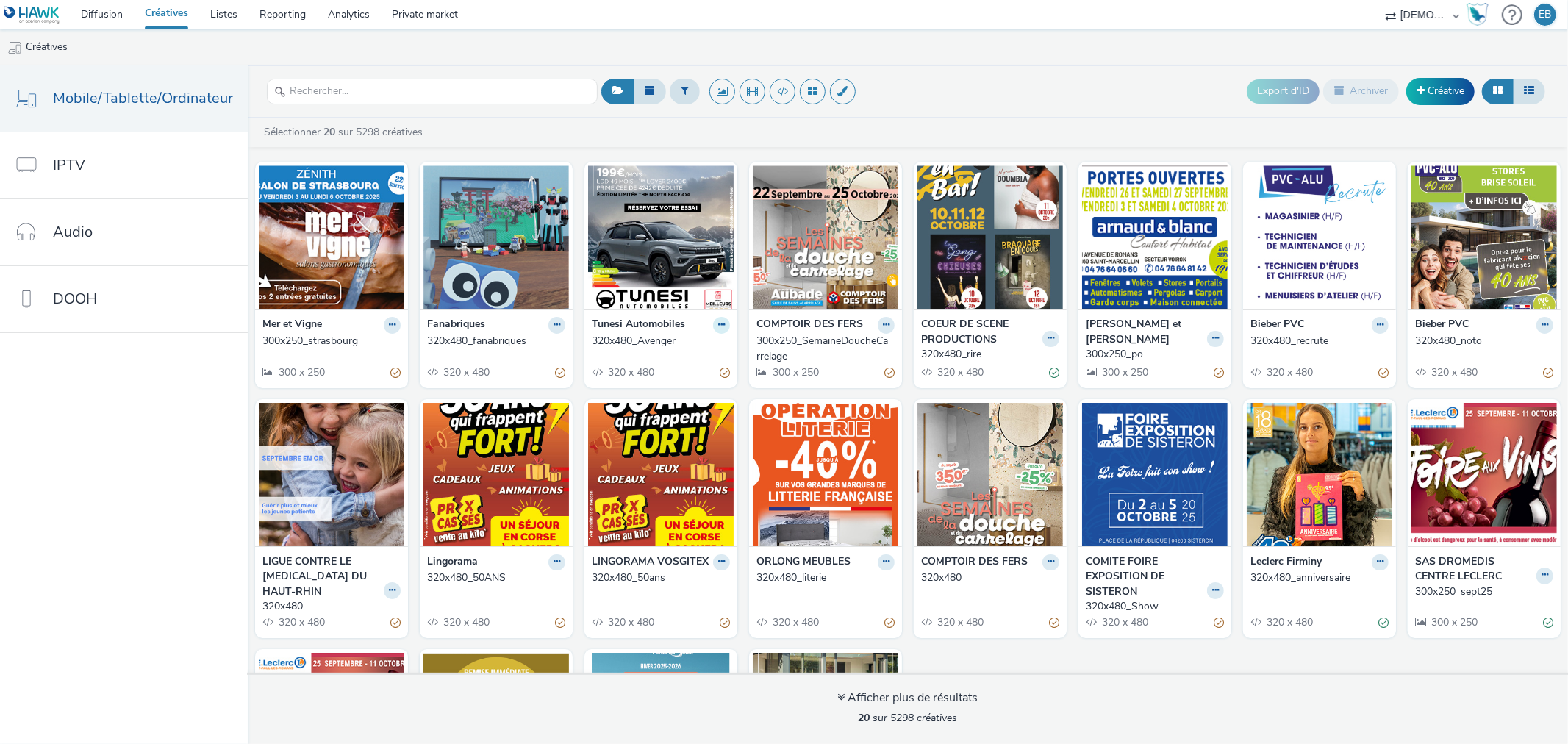
click at [713, 326] on button at bounding box center [721, 325] width 17 height 17
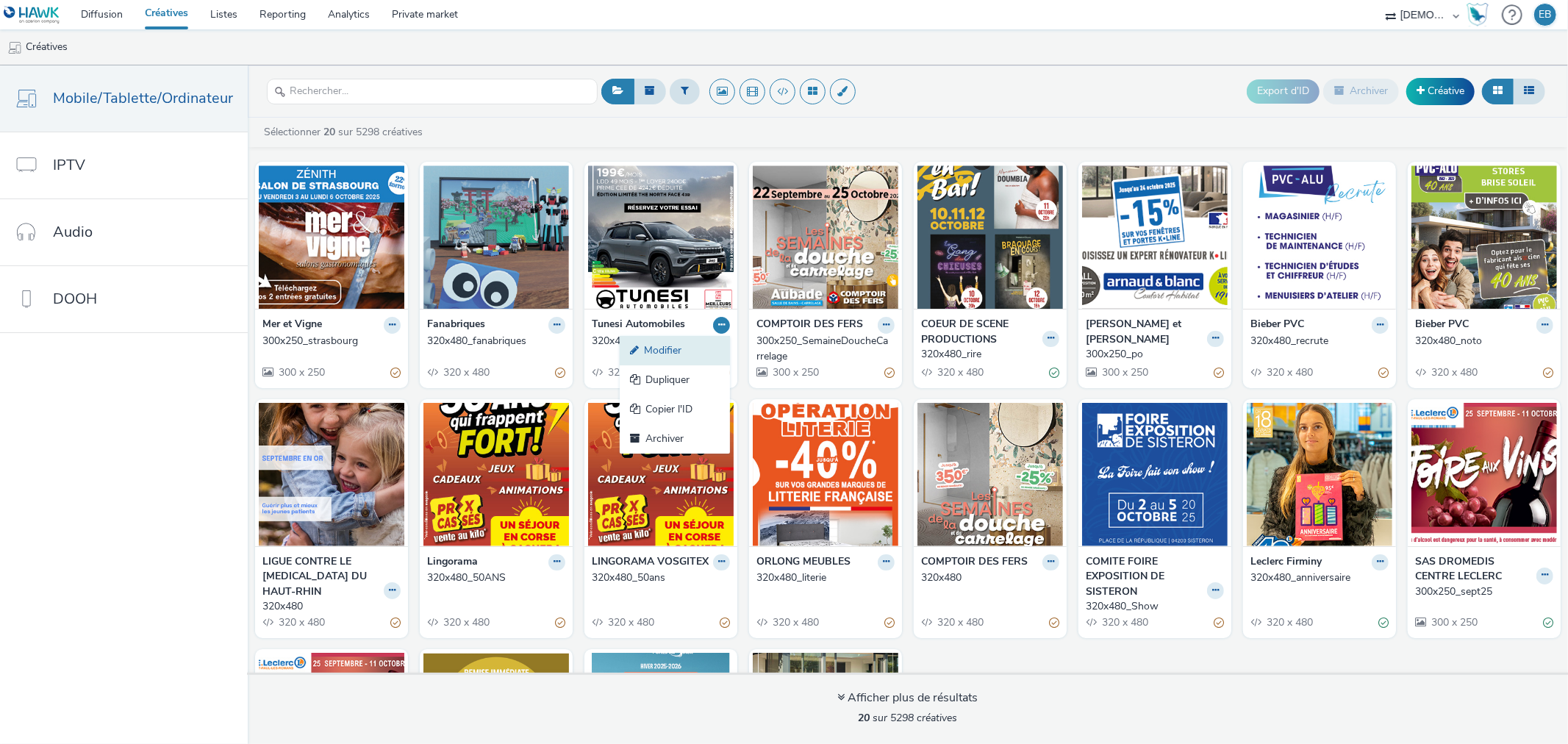
click at [687, 349] on link "Modifier" at bounding box center [674, 350] width 110 height 29
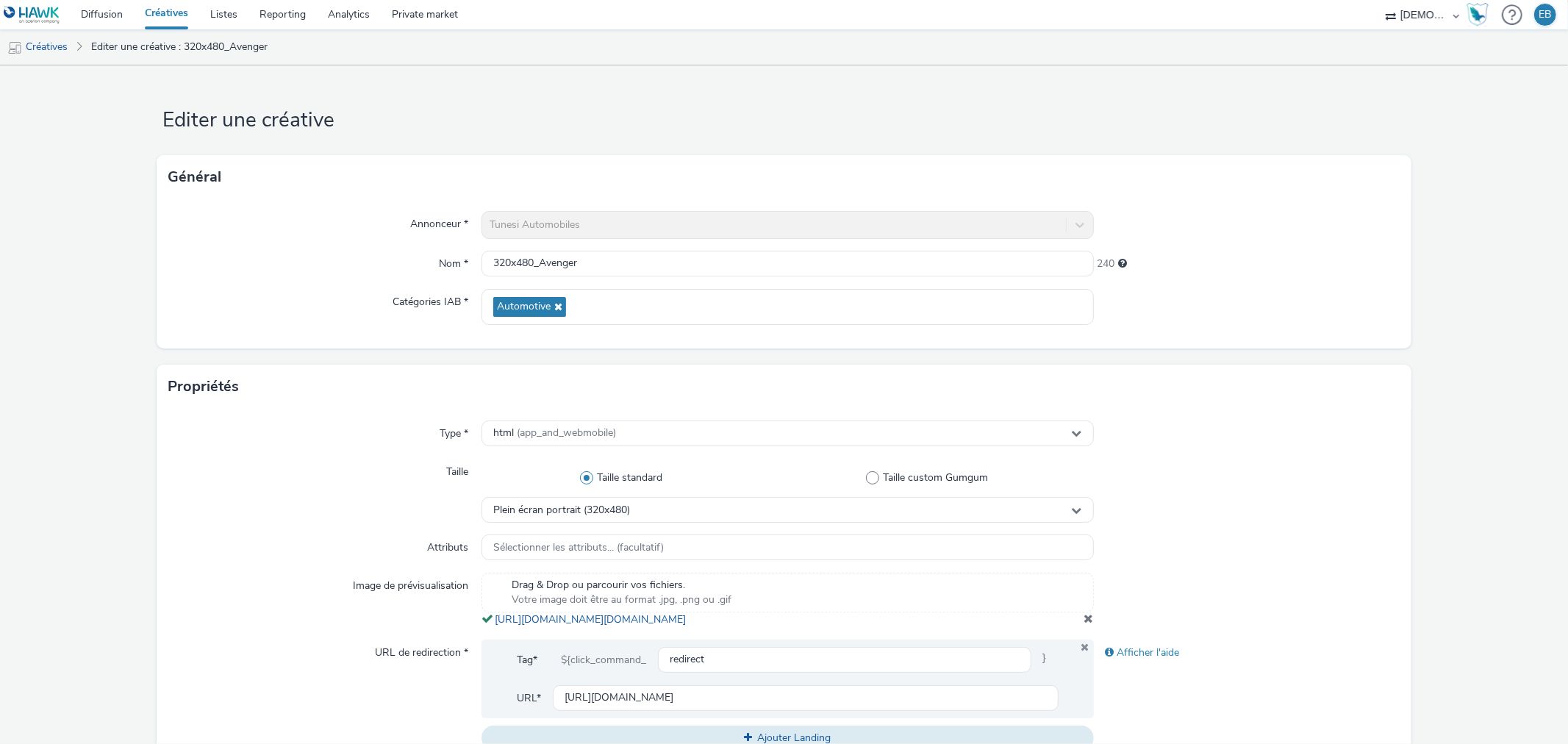
scroll to position [556, 0]
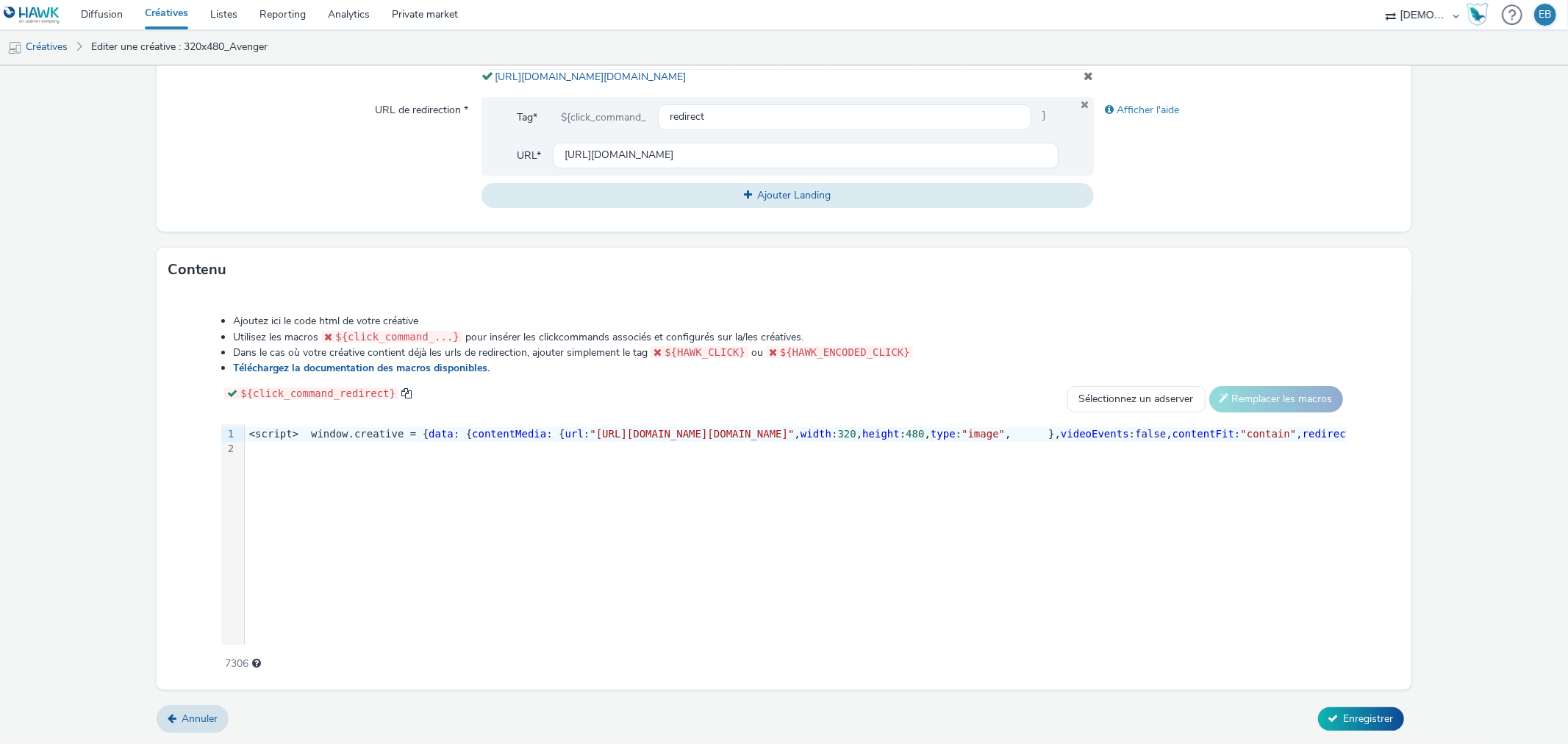
click at [697, 451] on div at bounding box center [1596, 449] width 2702 height 15
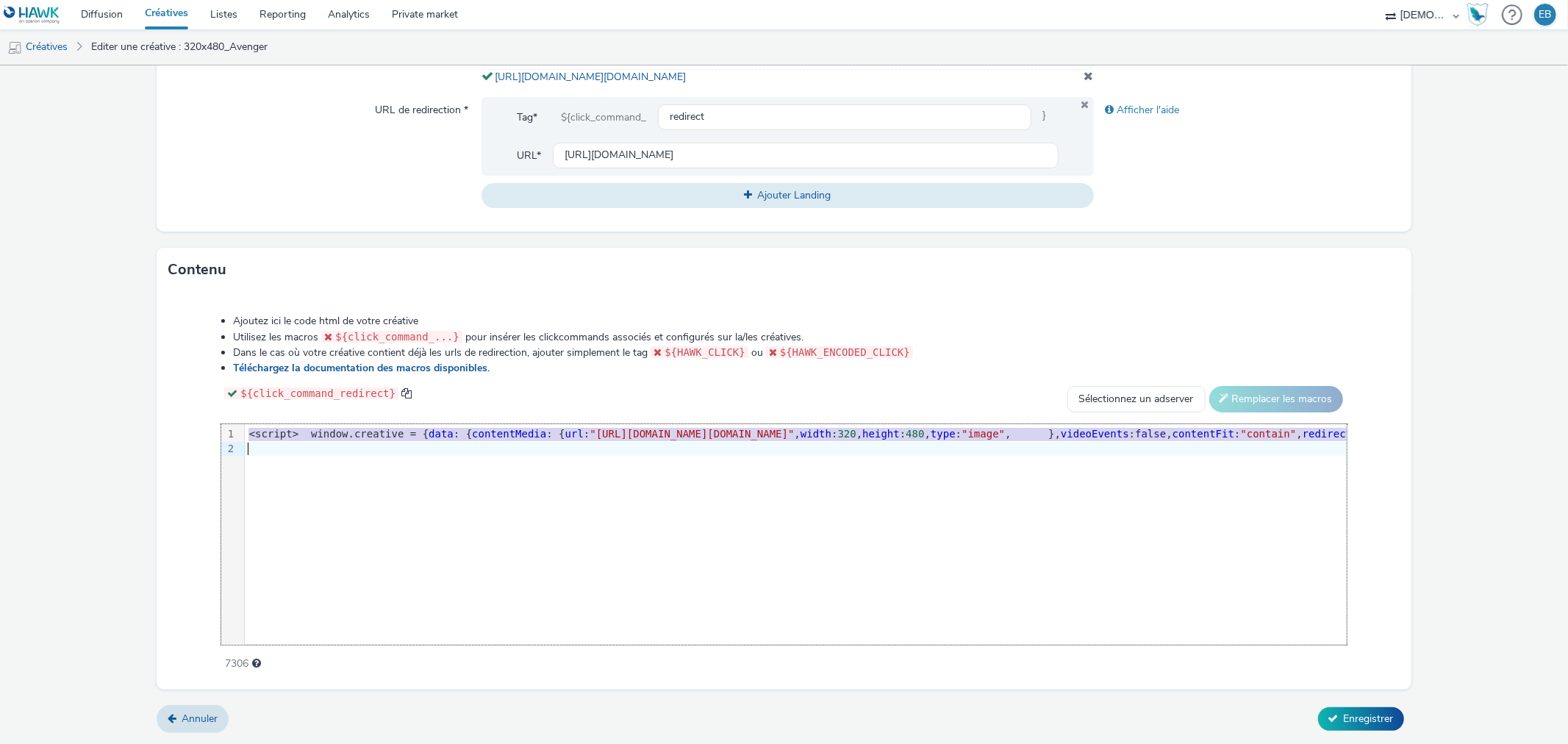
copy div "<script> window.creative = { data : { contentMedia : { url : "[URL][DOMAIN_NAME…"
